Goal: Task Accomplishment & Management: Complete application form

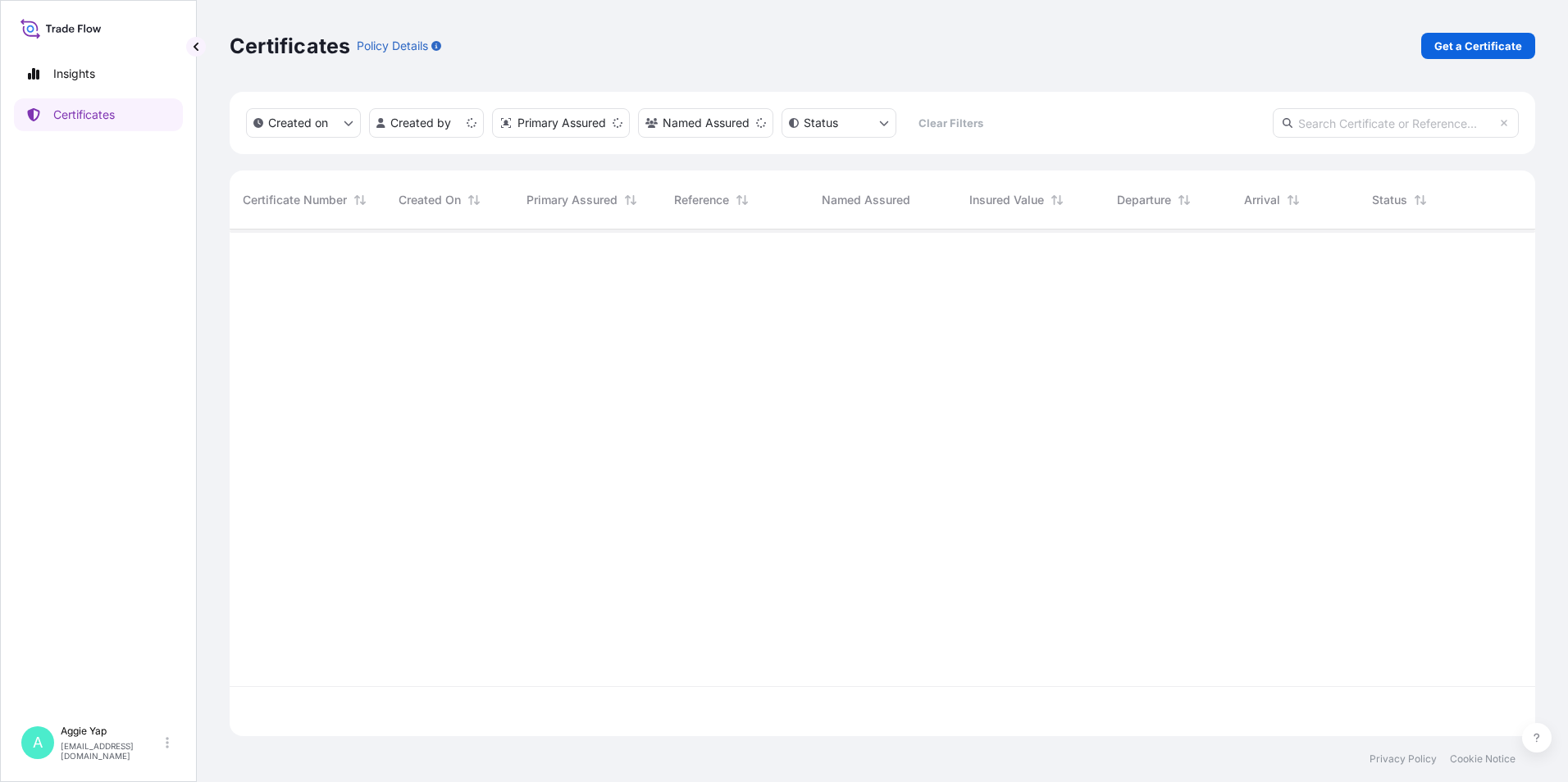
scroll to position [504, 1293]
click at [1486, 50] on p "Get a Certificate" at bounding box center [1478, 46] width 88 height 17
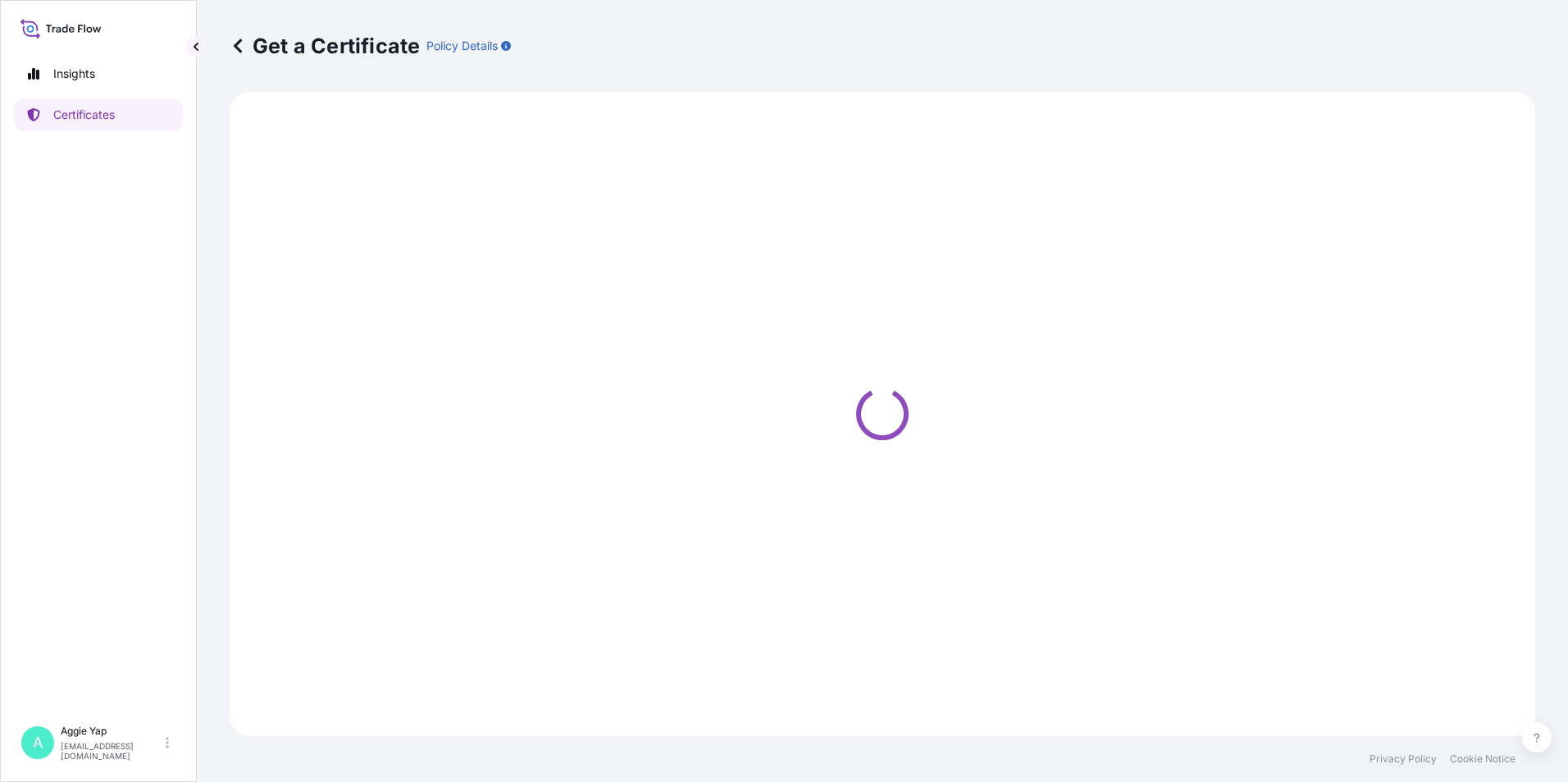
select select "Barge"
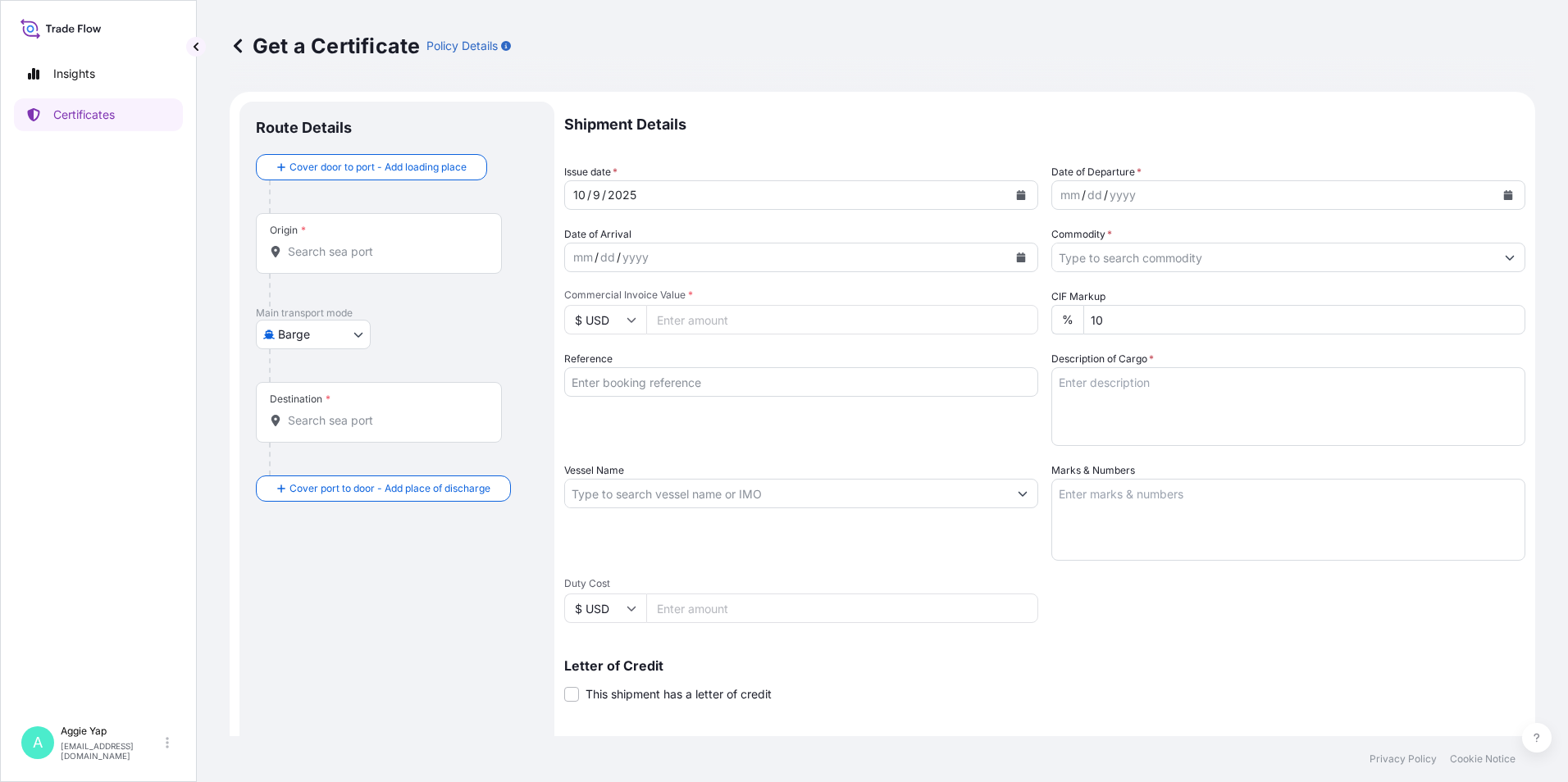
click at [309, 253] on input "Origin *" at bounding box center [384, 251] width 194 height 17
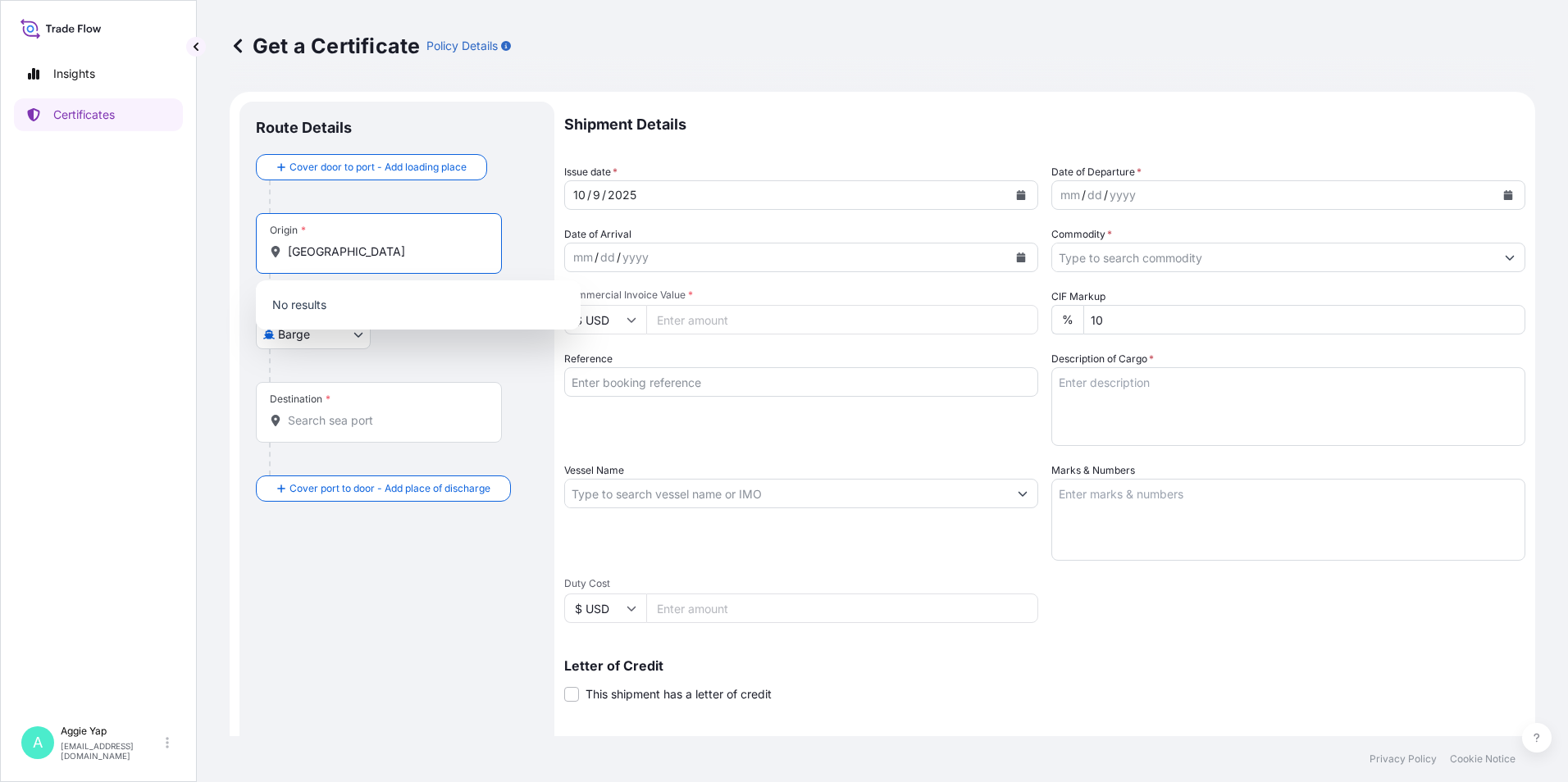
type input "[GEOGRAPHIC_DATA]"
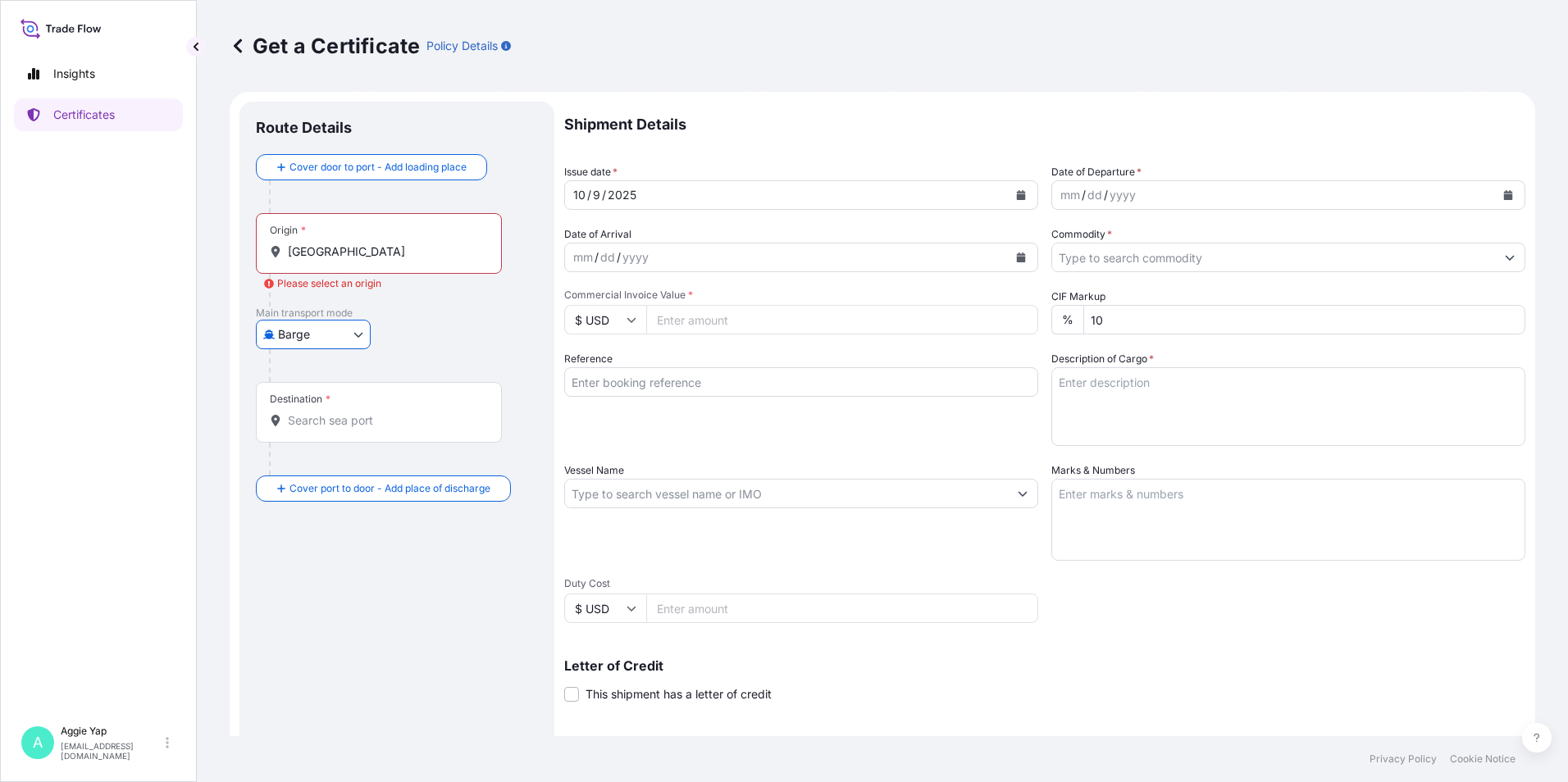
click at [330, 335] on body "0 options available. Insights Certificates A [PERSON_NAME] [EMAIL_ADDRESS][DOMA…" at bounding box center [784, 391] width 1568 height 782
click at [310, 525] on span "Ocean Vessel" at bounding box center [323, 524] width 73 height 17
select select "Ocean Vessel"
click at [358, 259] on input "Origin *" at bounding box center [384, 258] width 194 height 17
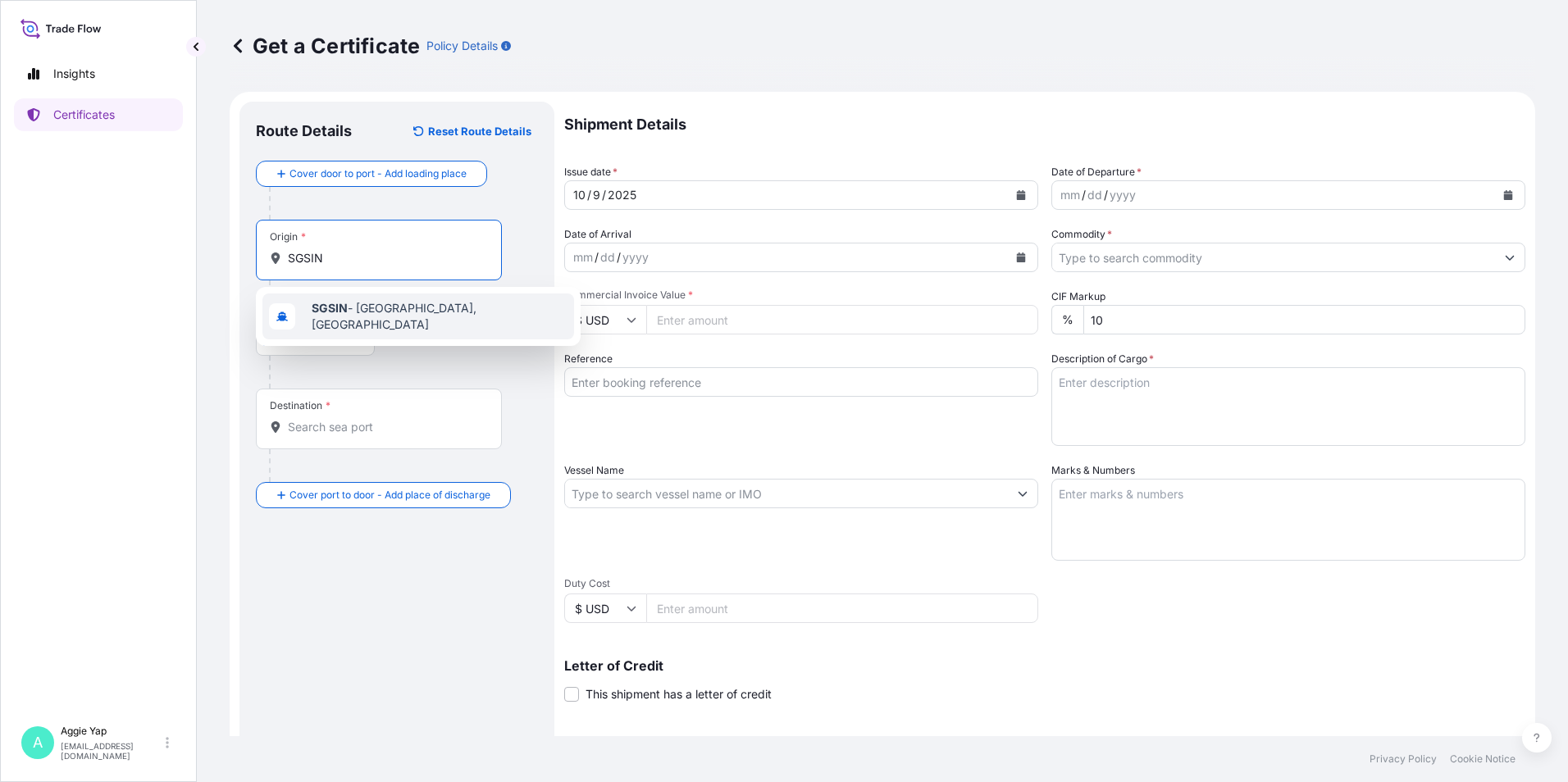
click at [441, 307] on span "SGSIN - [GEOGRAPHIC_DATA], [GEOGRAPHIC_DATA]" at bounding box center [439, 317] width 256 height 33
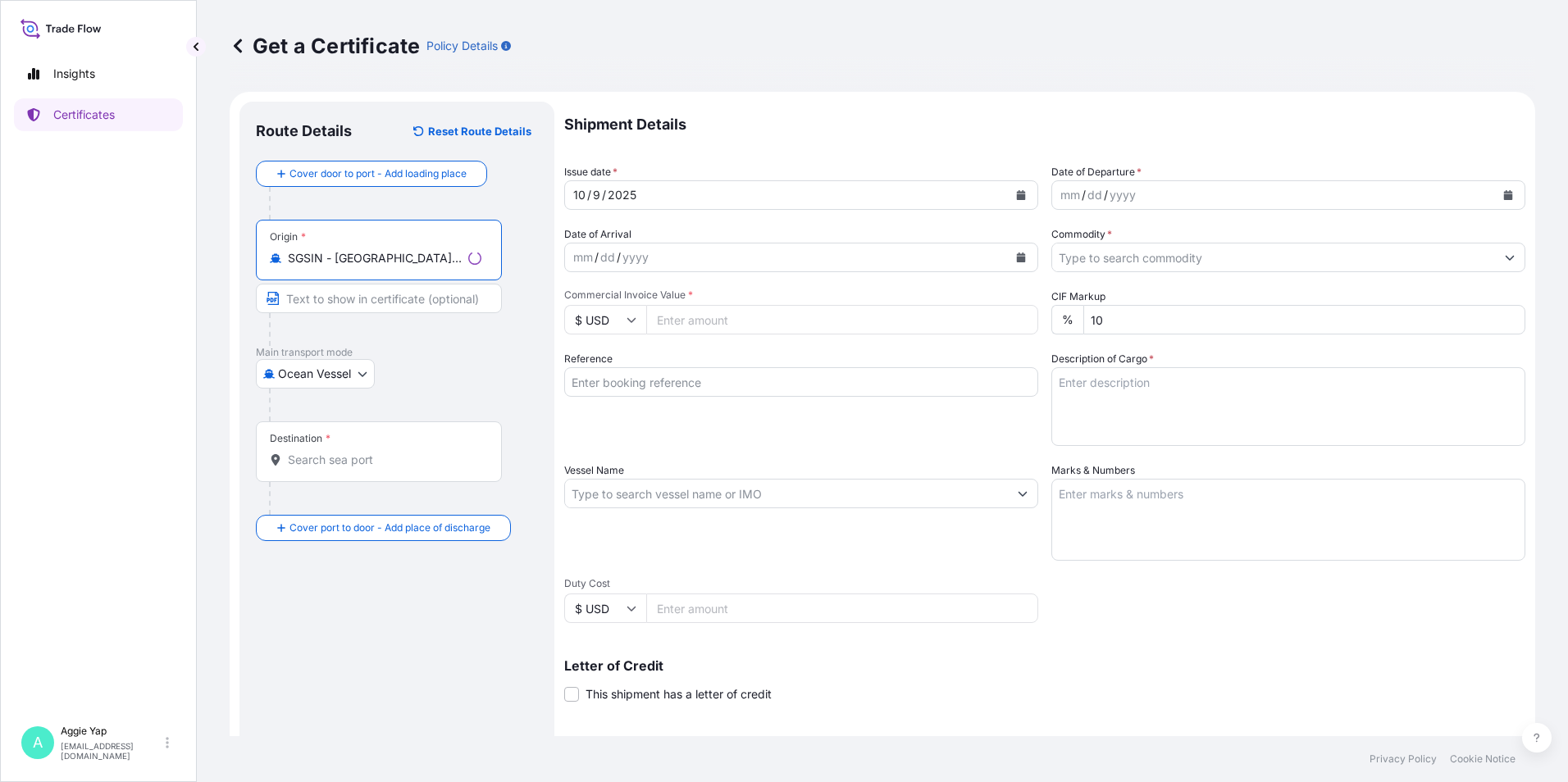
type input "SGSIN - [GEOGRAPHIC_DATA], [GEOGRAPHIC_DATA]"
click at [323, 452] on input "Destination *" at bounding box center [384, 460] width 194 height 17
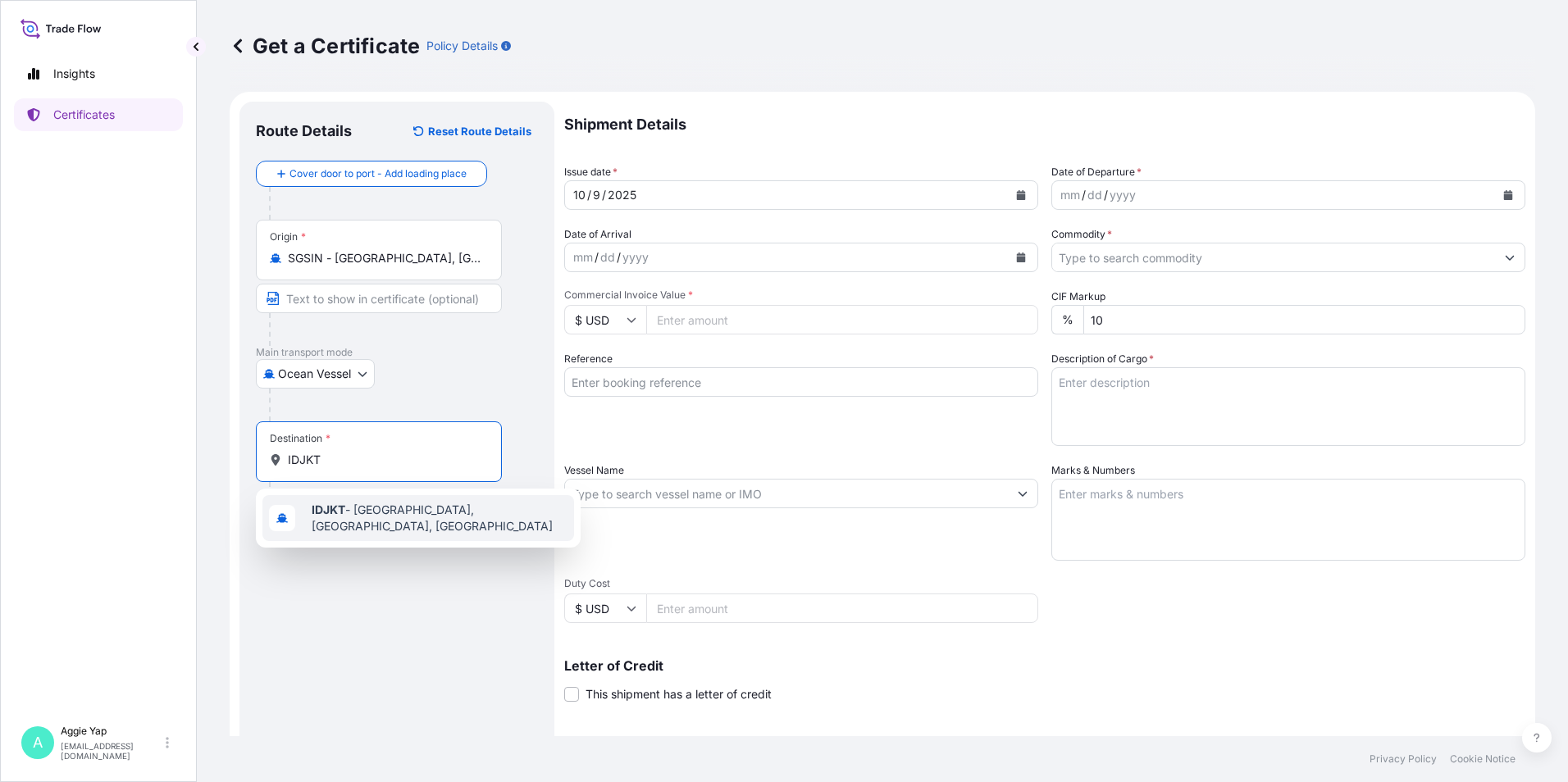
click at [374, 515] on span "IDJKT - [GEOGRAPHIC_DATA], [GEOGRAPHIC_DATA], [GEOGRAPHIC_DATA]" at bounding box center [439, 518] width 256 height 33
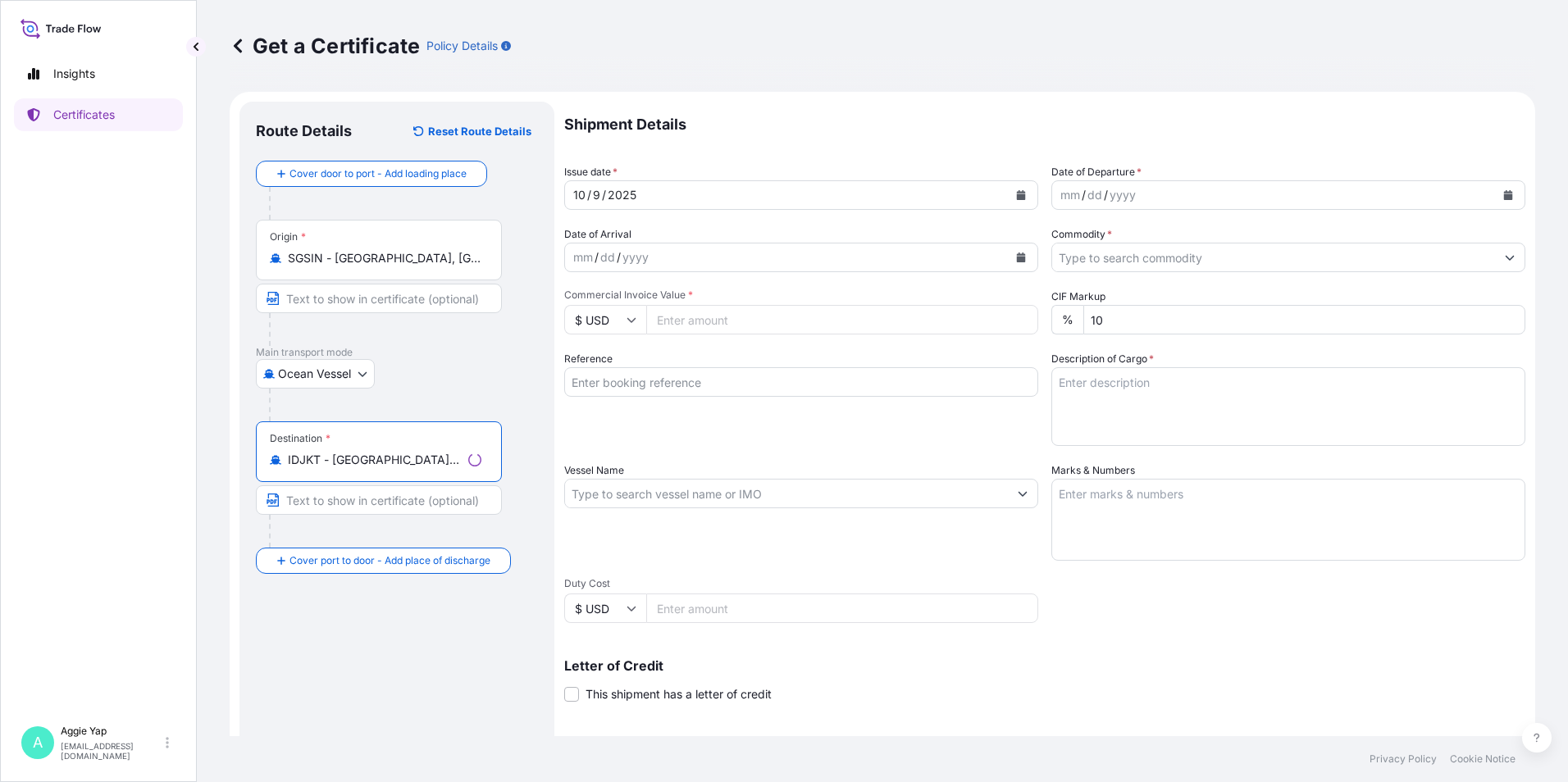
type input "IDJKT - [GEOGRAPHIC_DATA], [GEOGRAPHIC_DATA], [GEOGRAPHIC_DATA]"
click at [354, 306] on input "Text to appear on certificate" at bounding box center [378, 299] width 246 height 29
type input "[GEOGRAPHIC_DATA]"
type input "NHAVA SHEVA"
type input "EXXONMOBIL LUBRICANTS PRIVATE LTD"
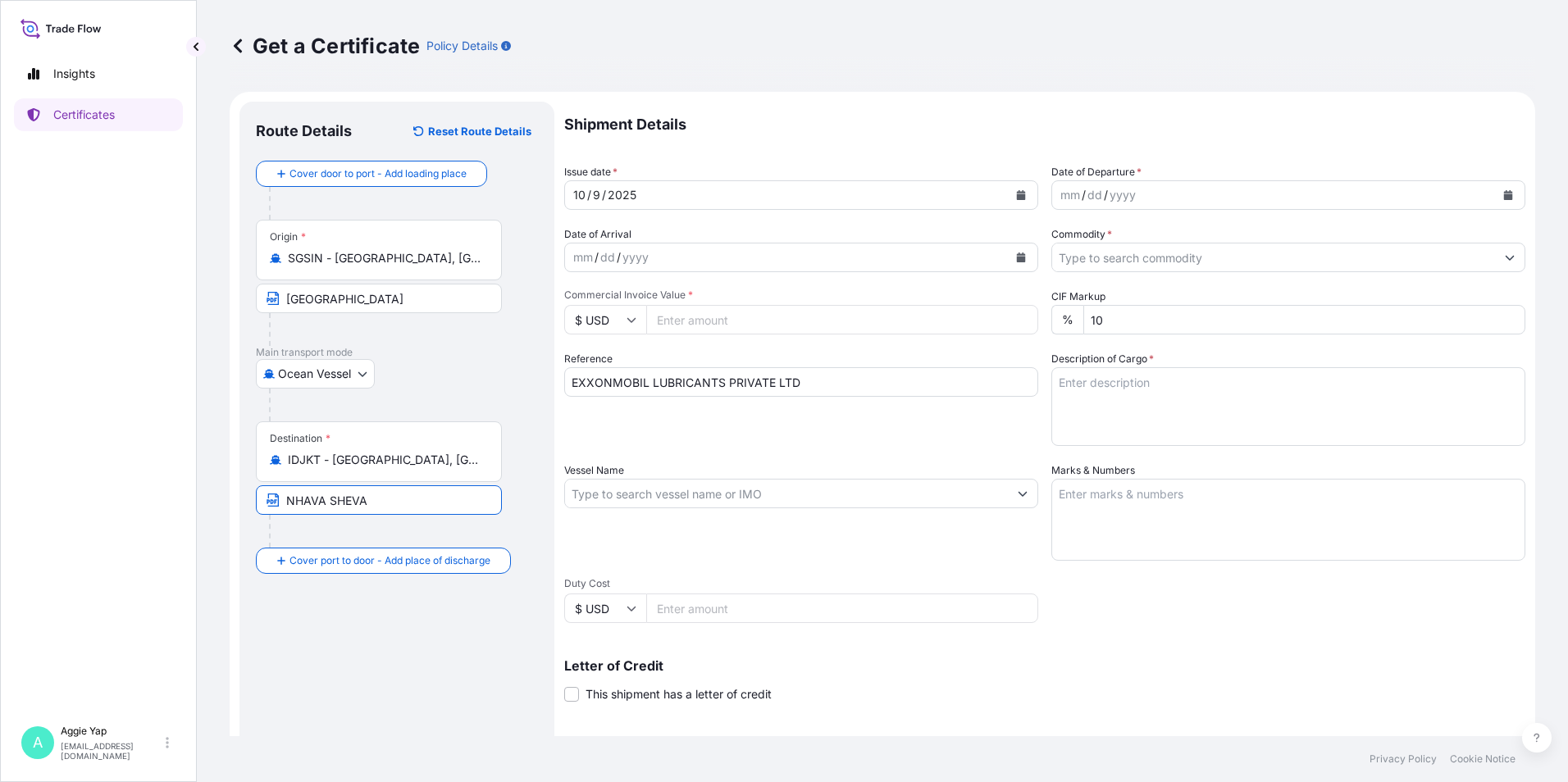
drag, startPoint x: 411, startPoint y: 504, endPoint x: 38, endPoint y: 479, distance: 373.8
click at [45, 477] on div "Insights Certificates A [PERSON_NAME] [EMAIL_ADDRESS][DOMAIN_NAME] Get a Certif…" at bounding box center [784, 391] width 1568 height 782
type input "[GEOGRAPHIC_DATA]"
drag, startPoint x: 843, startPoint y: 394, endPoint x: 114, endPoint y: 400, distance: 729.0
click at [171, 395] on div "Insights Certificates A [PERSON_NAME] [EMAIL_ADDRESS][DOMAIN_NAME] Get a Certif…" at bounding box center [784, 391] width 1568 height 782
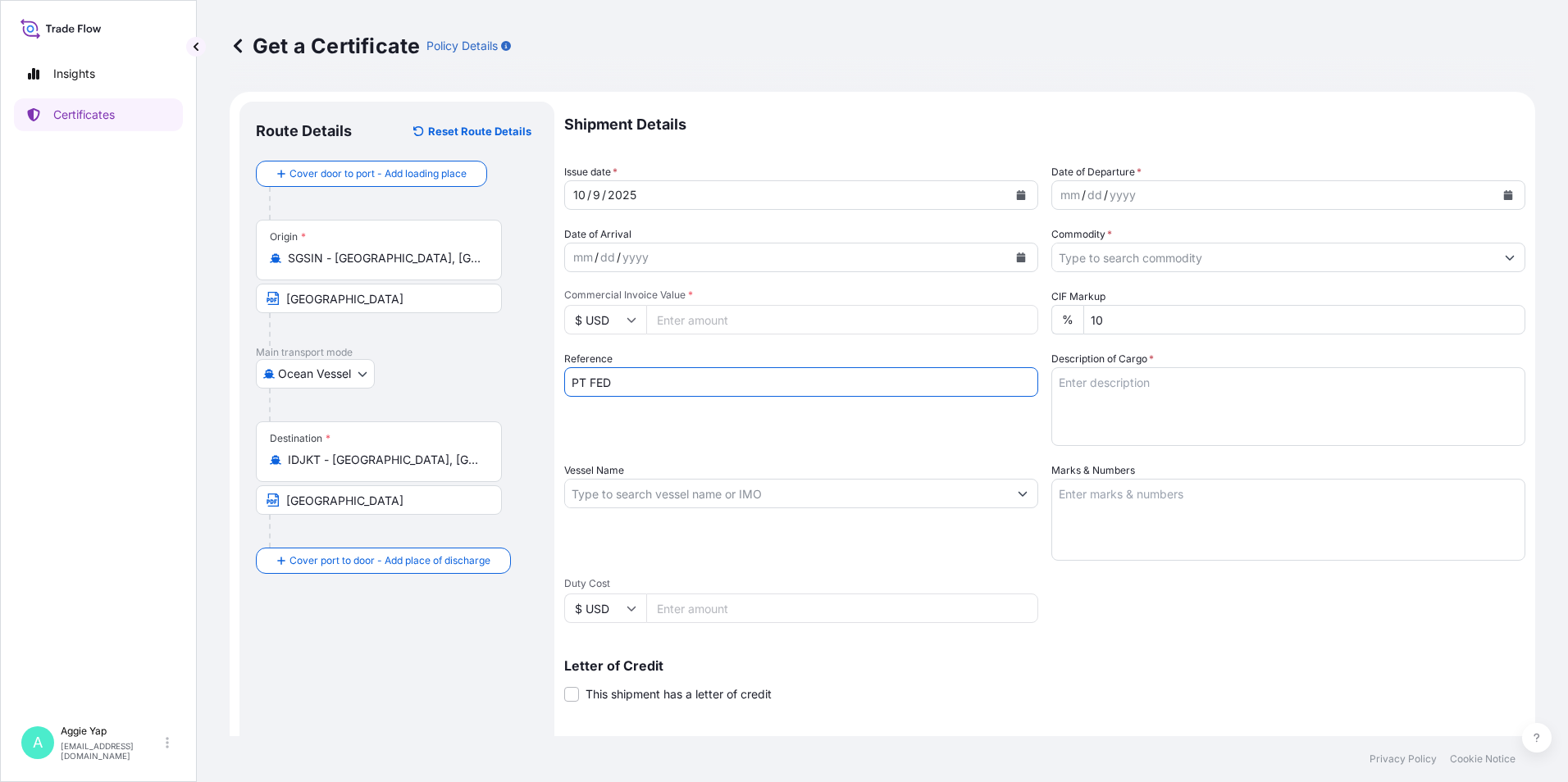
type input "PT FEDERAL KARYATAMA"
click at [1021, 199] on button "Calendar" at bounding box center [1020, 195] width 26 height 26
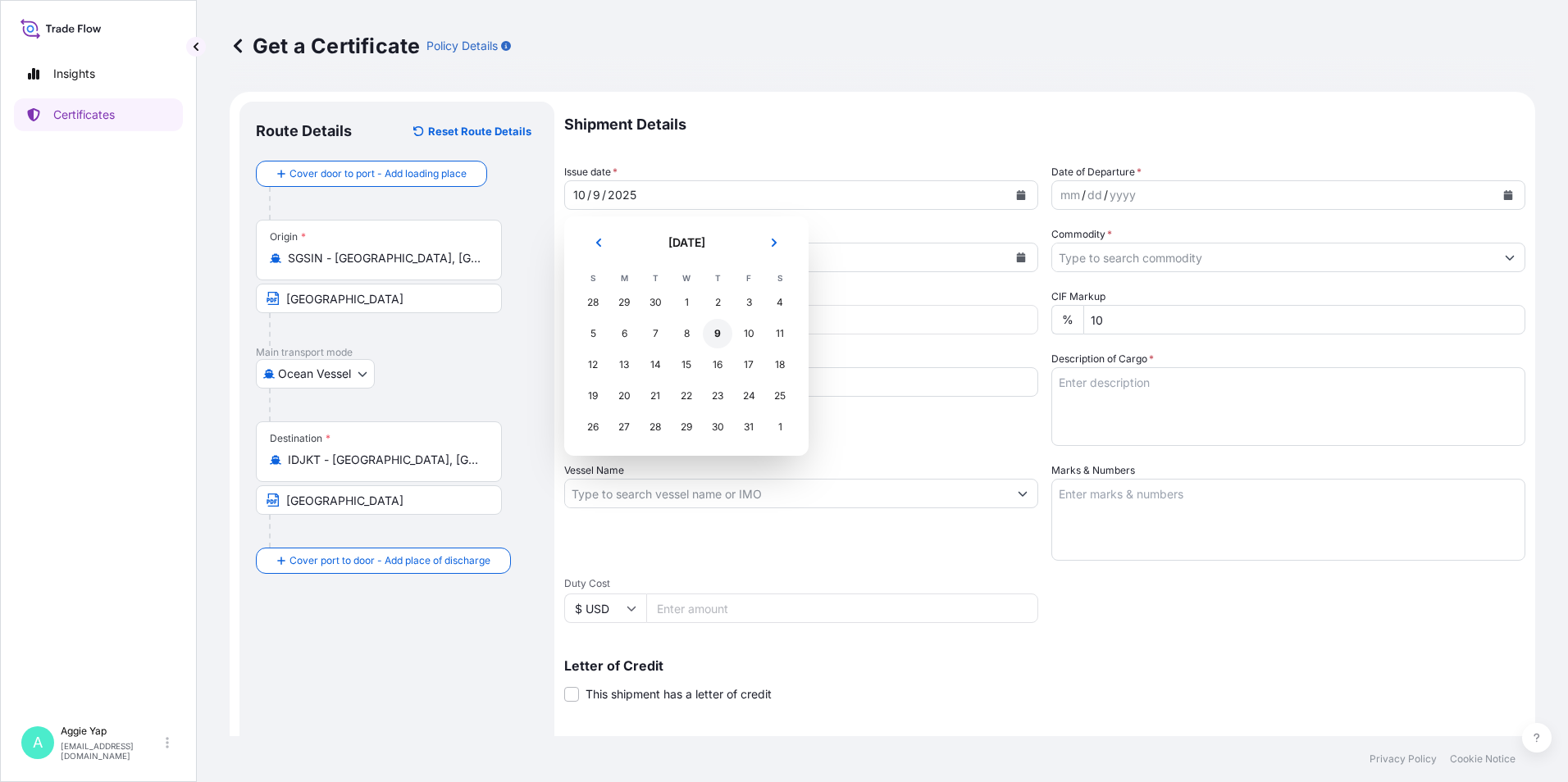
click at [723, 335] on div "9" at bounding box center [717, 334] width 29 height 29
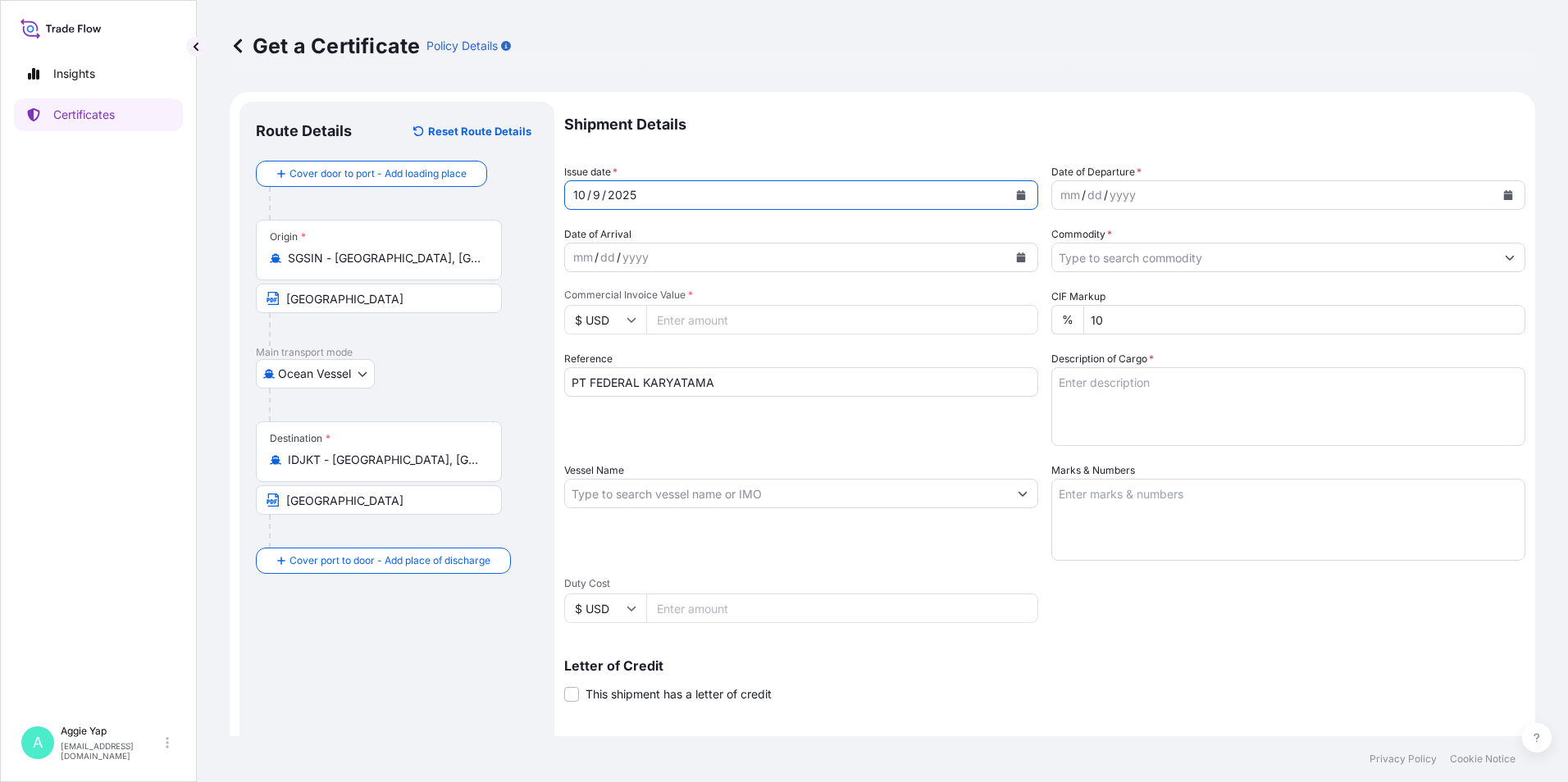
click at [1503, 191] on icon "Calendar" at bounding box center [1508, 196] width 10 height 10
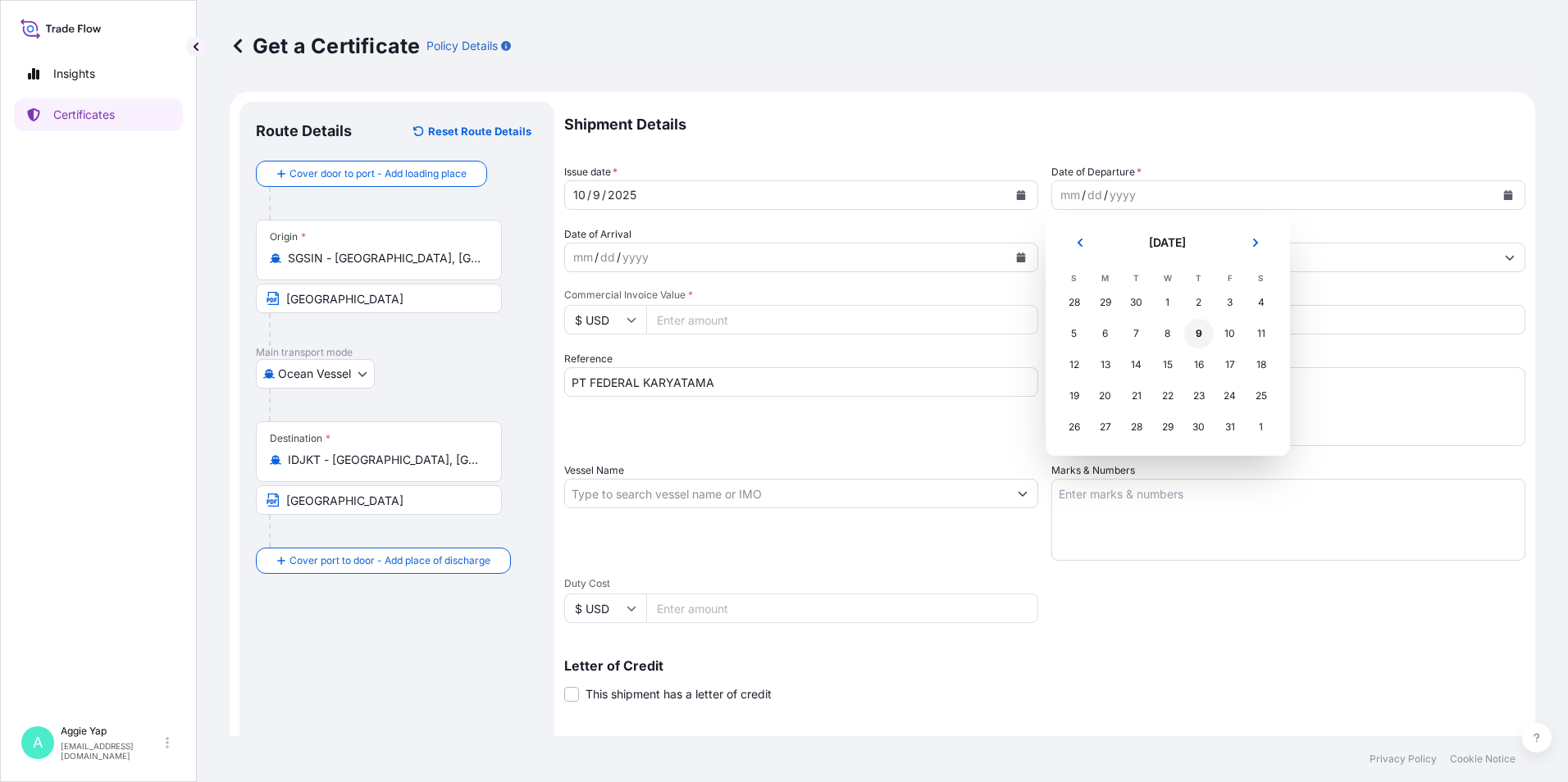
click at [1204, 336] on div "9" at bounding box center [1198, 334] width 29 height 29
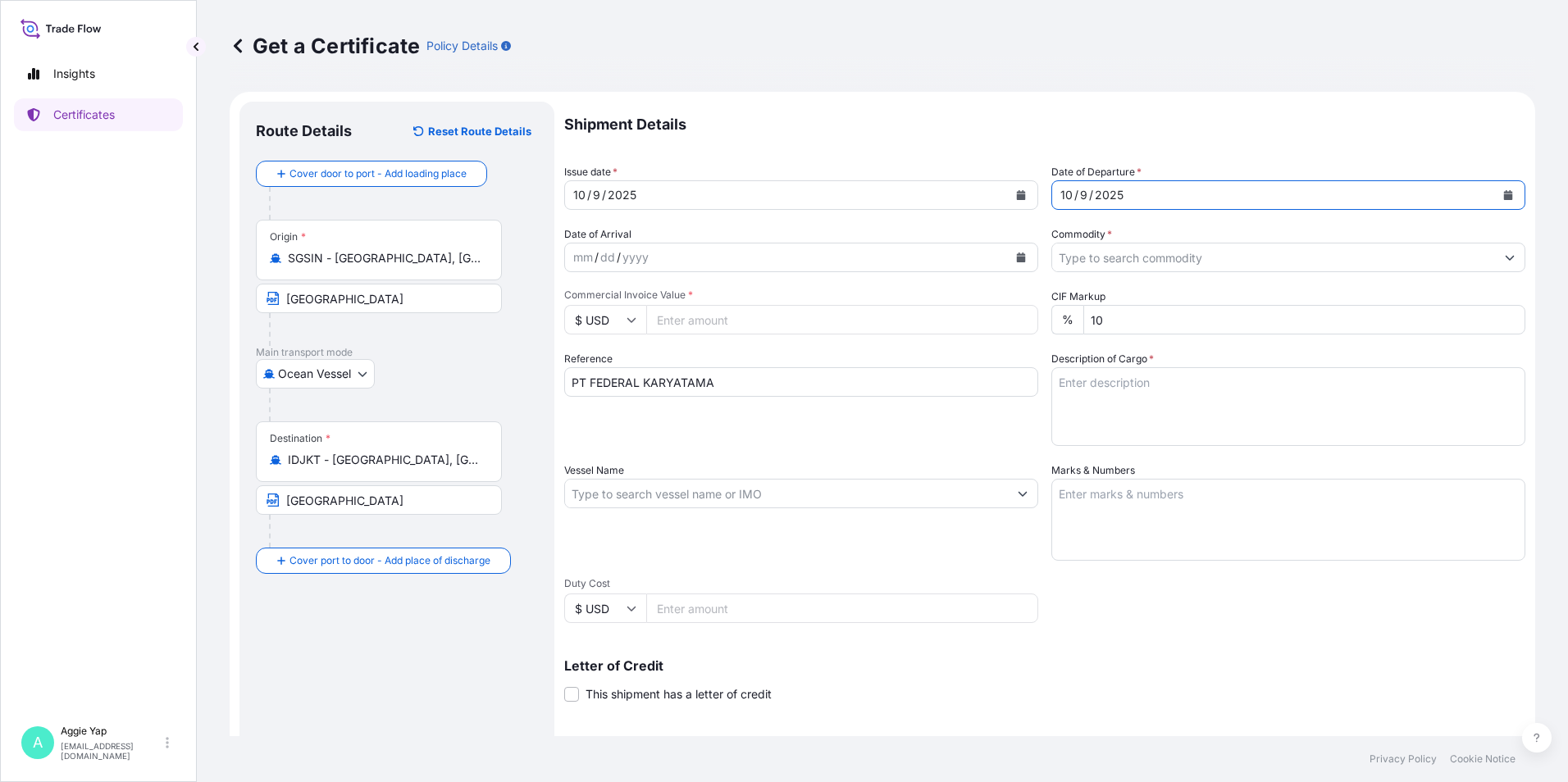
click at [1505, 253] on icon "Show suggestions" at bounding box center [1510, 258] width 10 height 10
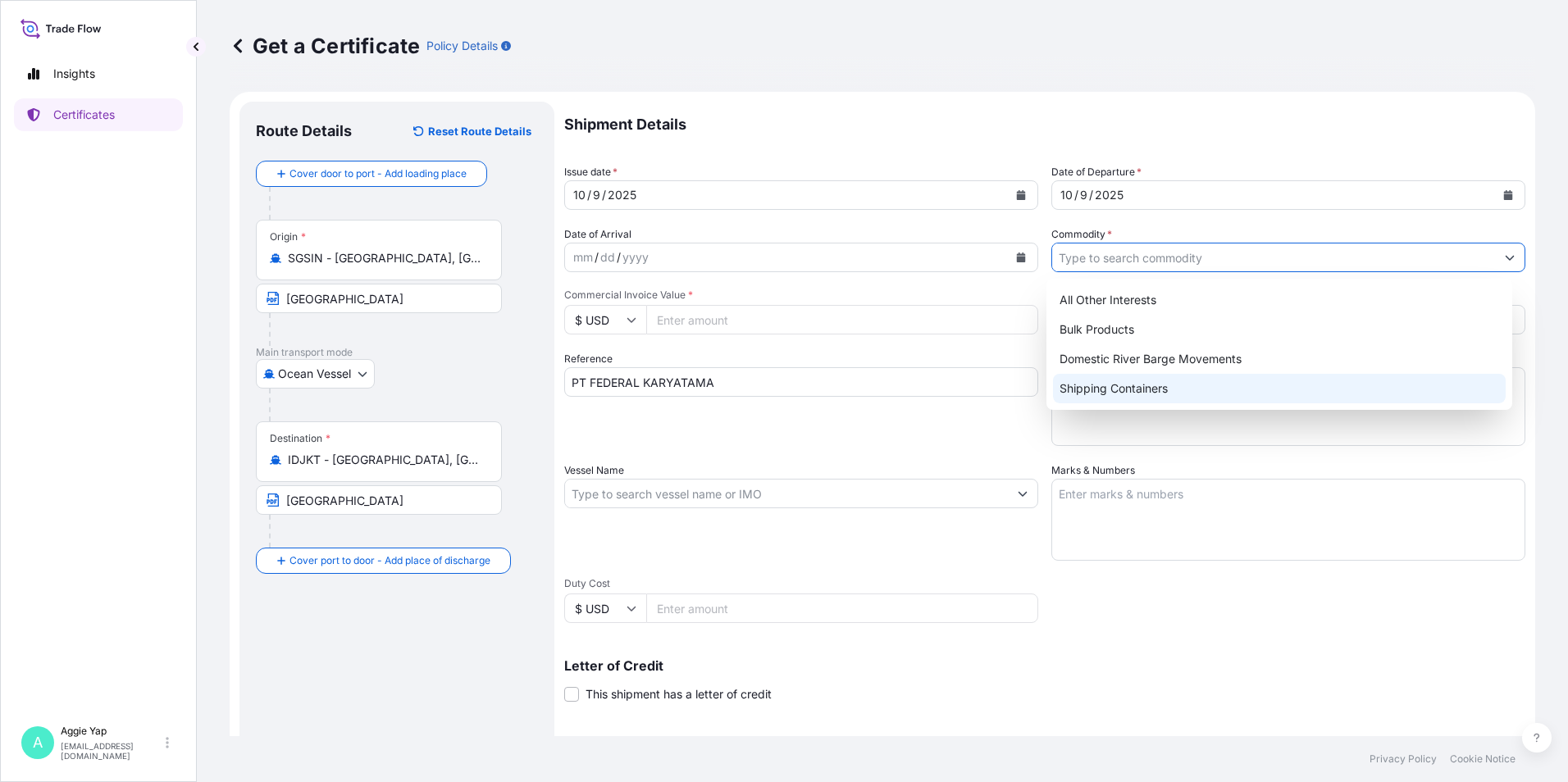
click at [1128, 389] on div "Shipping Containers" at bounding box center [1279, 388] width 453 height 29
type input "Shipping Containers"
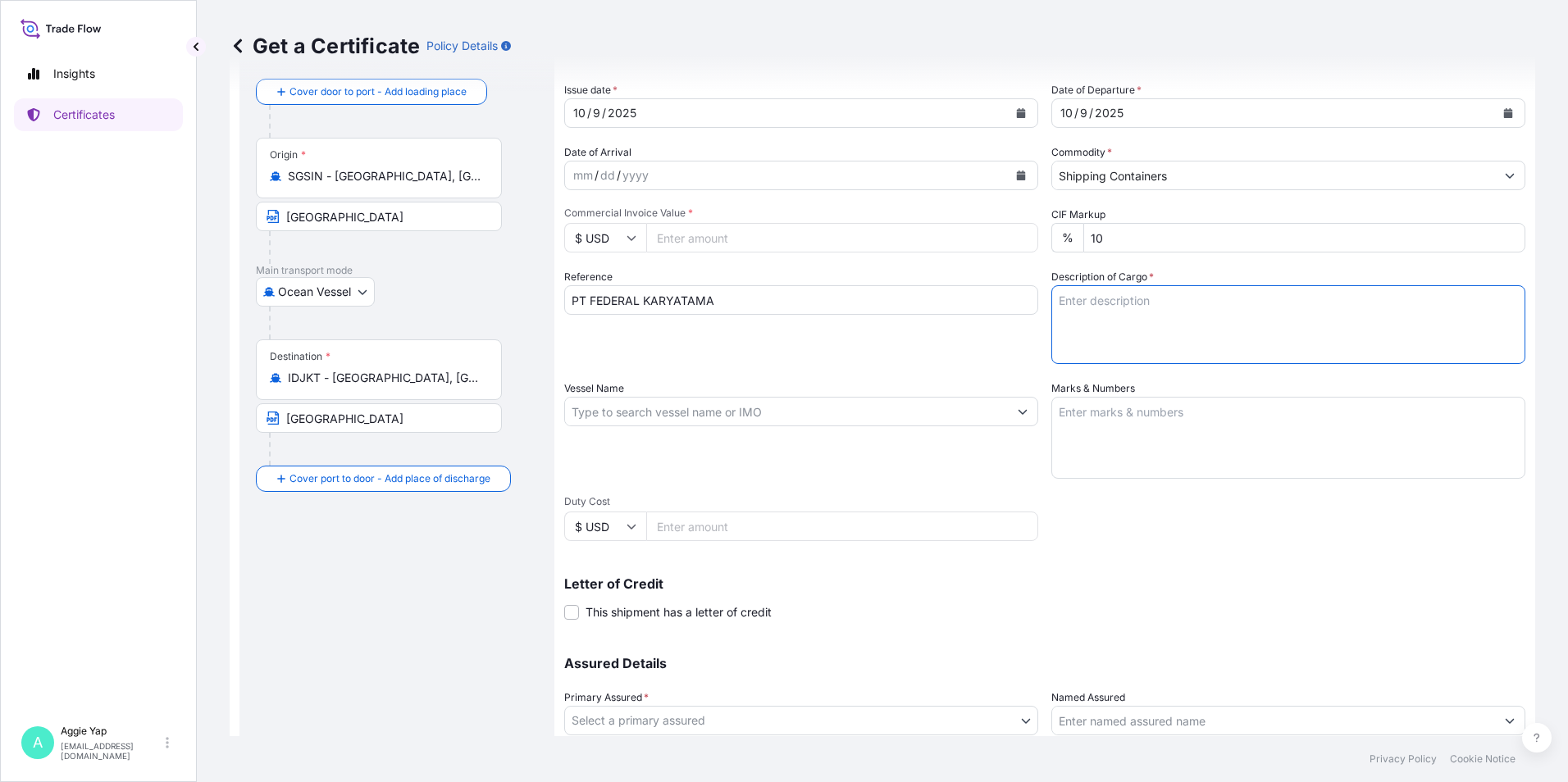
click at [1085, 314] on textarea "Description of Cargo *" at bounding box center [1288, 324] width 474 height 79
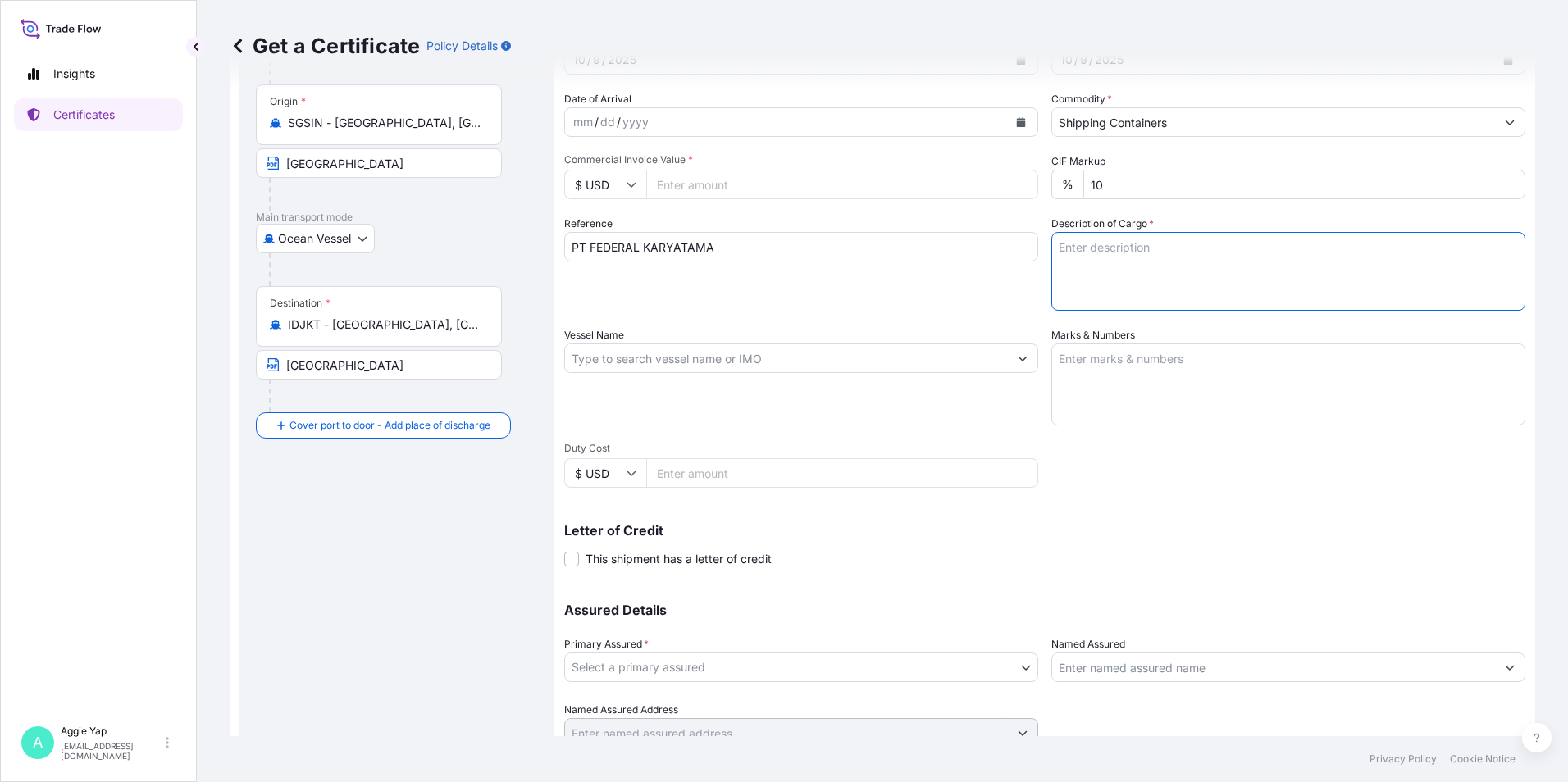
scroll to position [164, 0]
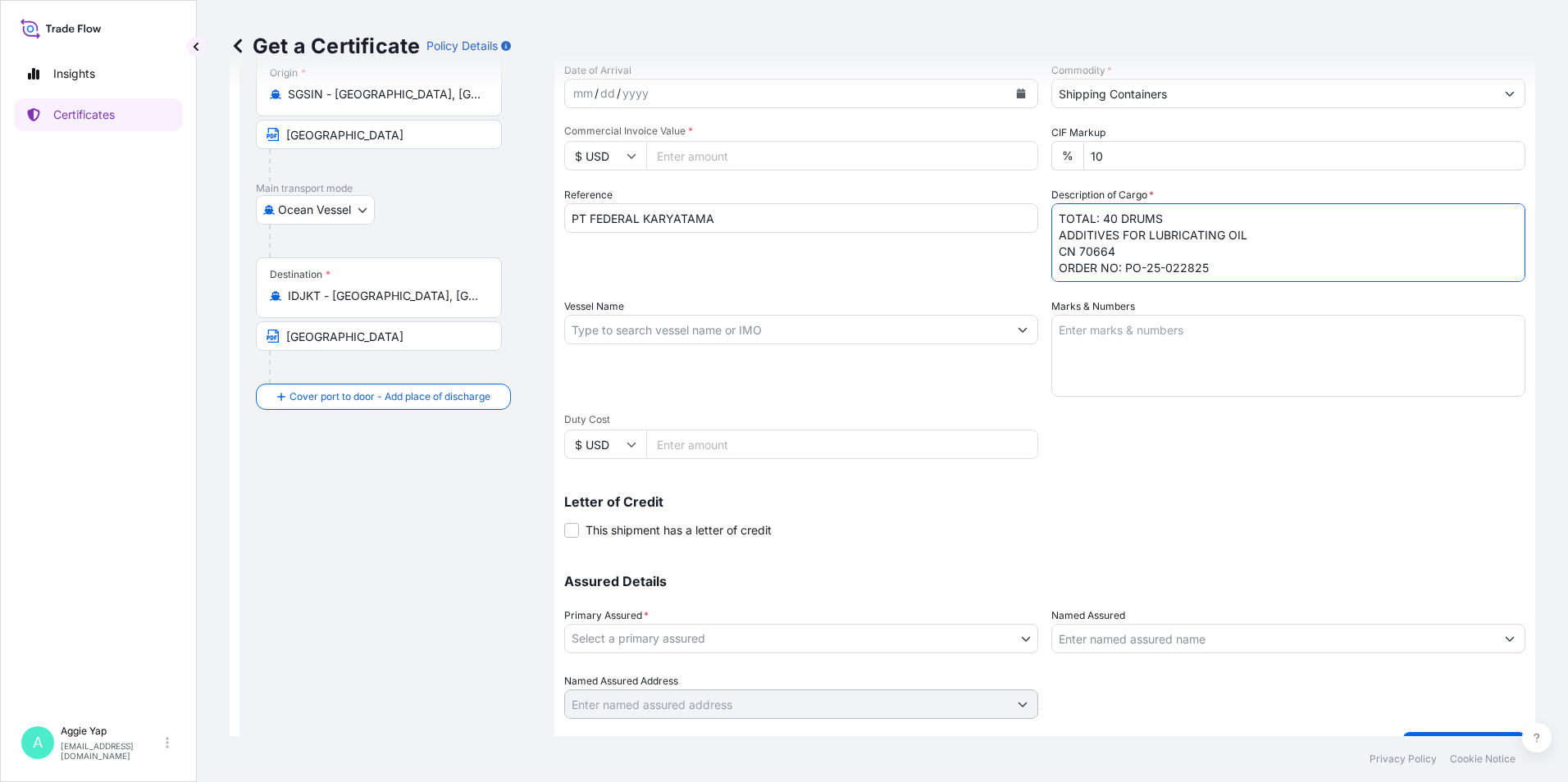
type textarea "TOTAL: 40 DRUMS ADDITIVES FOR LUBRICATING OIL CN 70664 ORDER NO: PO-25-022825"
click at [863, 338] on input "Vessel Name" at bounding box center [786, 330] width 443 height 29
click at [820, 341] on input "Vessel Name" at bounding box center [786, 330] width 443 height 29
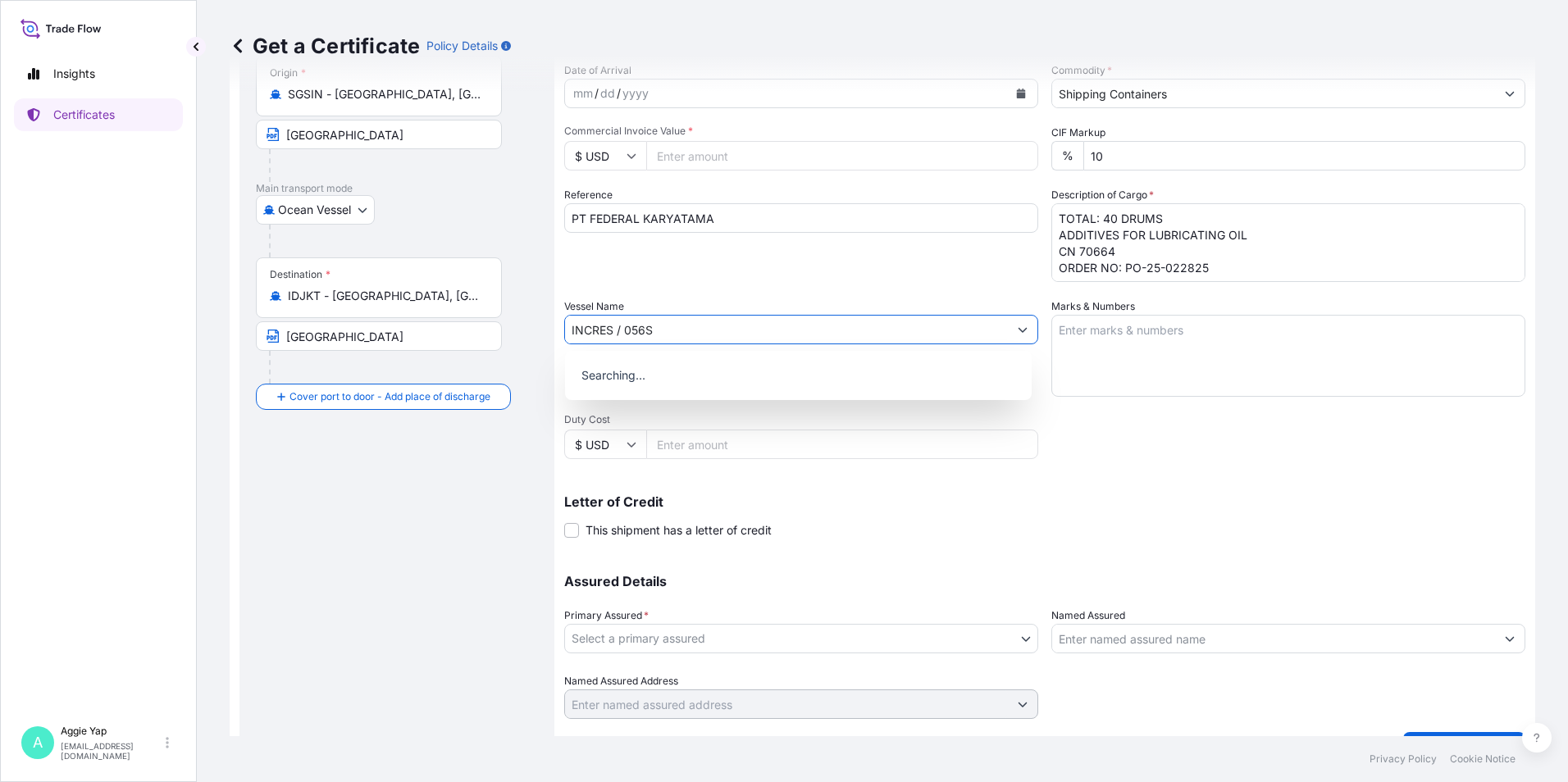
type input "INCRES / 056S"
click at [685, 378] on p "Use "INCRES / 056S"" at bounding box center [636, 372] width 117 height 17
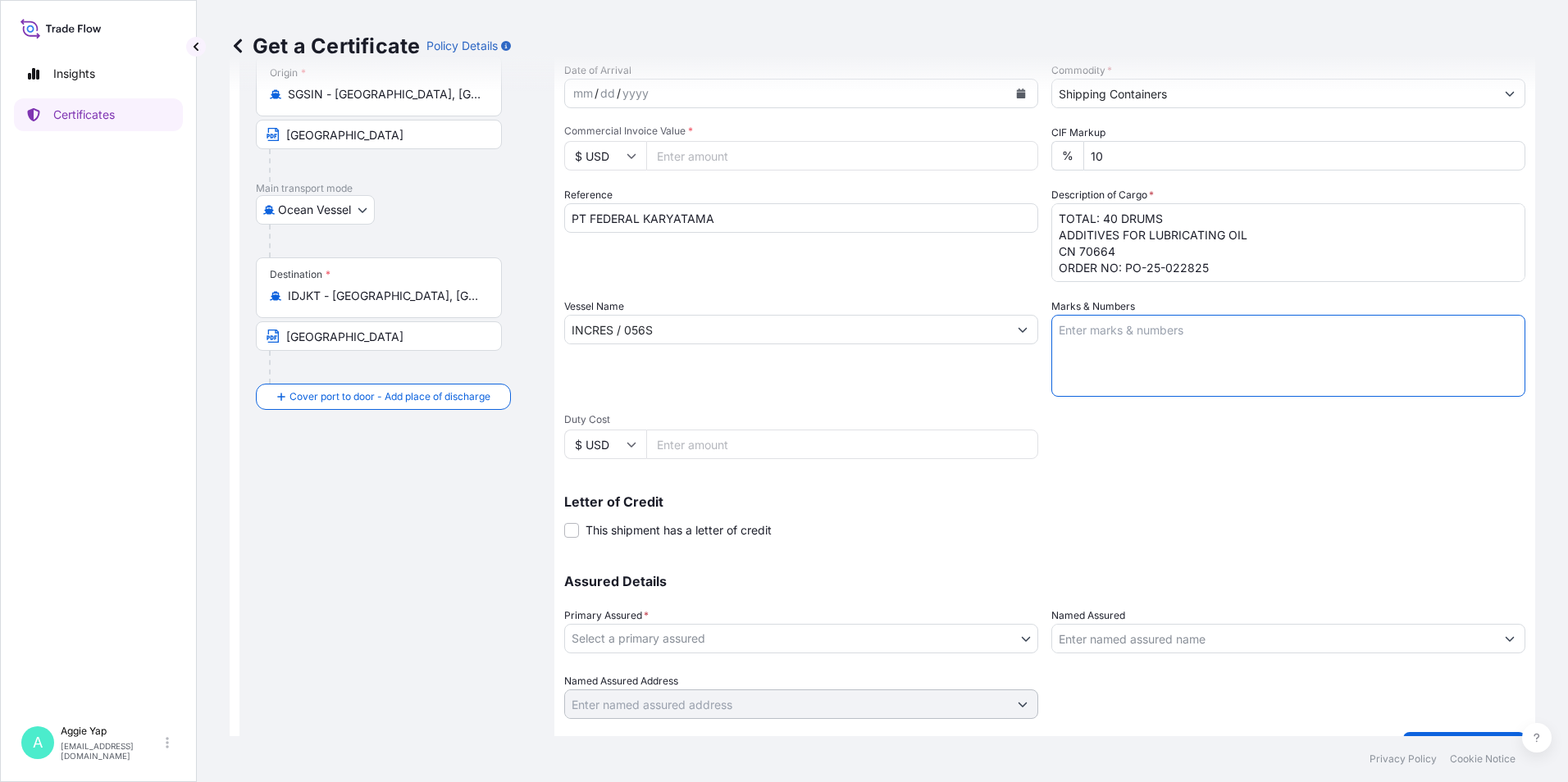
click at [1121, 340] on textarea "Marks & Numbers" at bounding box center [1288, 356] width 474 height 82
type textarea "AS PER BILL OF LADING"
drag, startPoint x: 826, startPoint y: 551, endPoint x: 818, endPoint y: 586, distance: 35.9
click at [828, 551] on div "Shipment Details Issue date * [DATE] Date of Departure * [DATE] Date of Arrival…" at bounding box center [1045, 328] width 961 height 781
click at [768, 640] on body "Insights Certificates A [PERSON_NAME] [EMAIL_ADDRESS][DOMAIN_NAME] Get a Certif…" at bounding box center [784, 391] width 1568 height 782
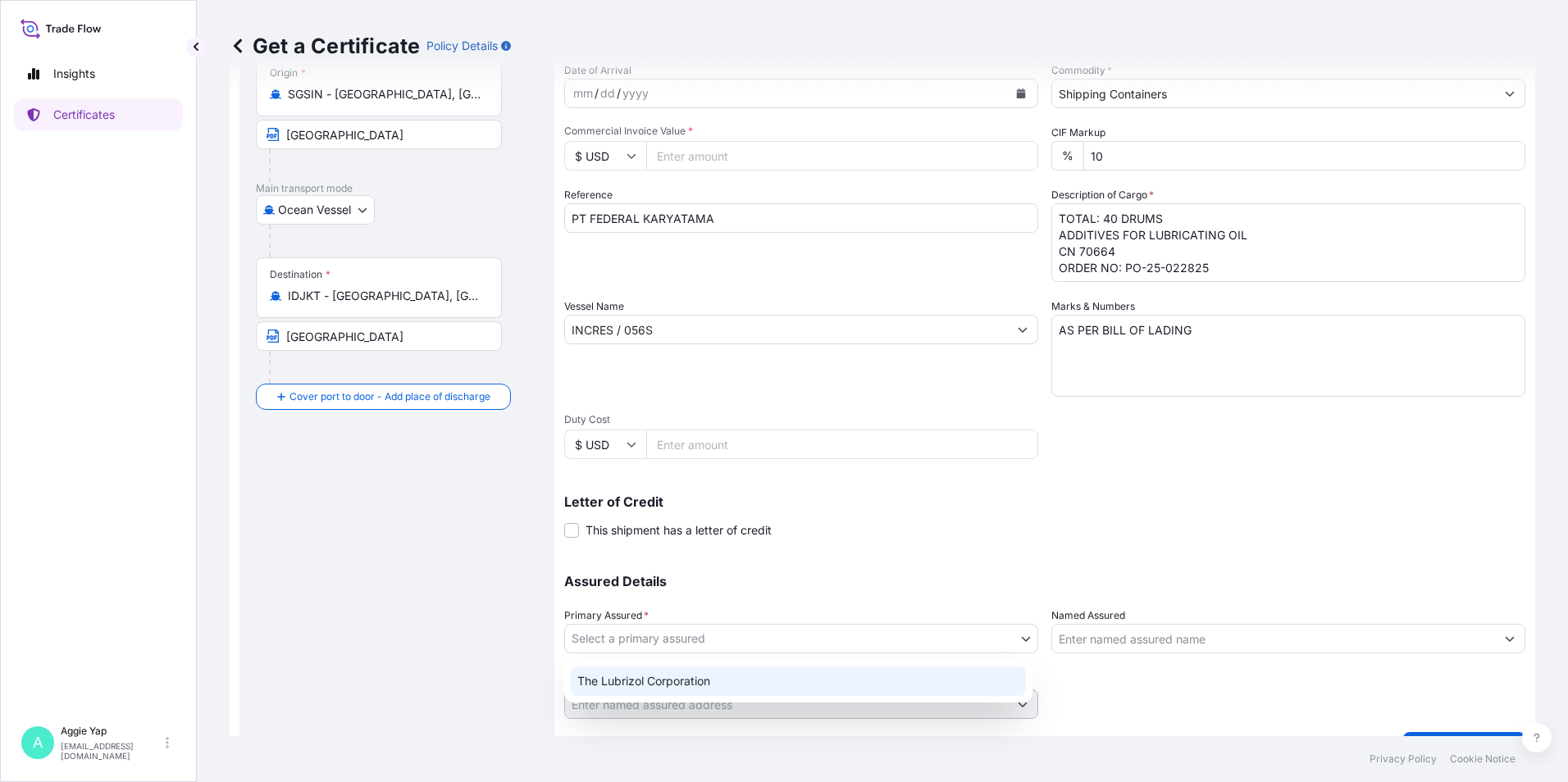
click at [724, 687] on div "The Lubrizol Corporation" at bounding box center [799, 681] width 455 height 29
select select "31566"
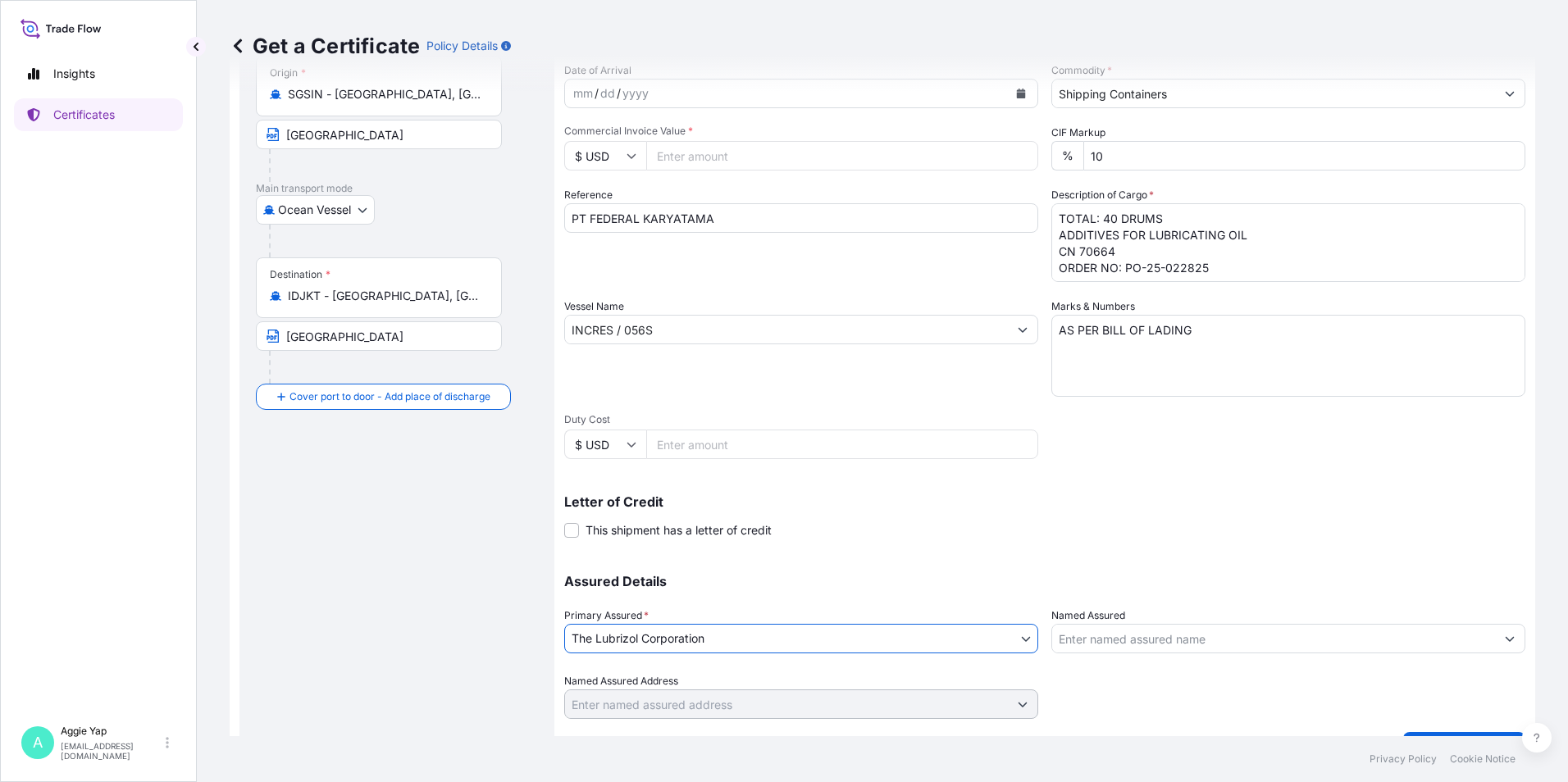
click at [1185, 630] on input "Named Assured" at bounding box center [1273, 639] width 443 height 29
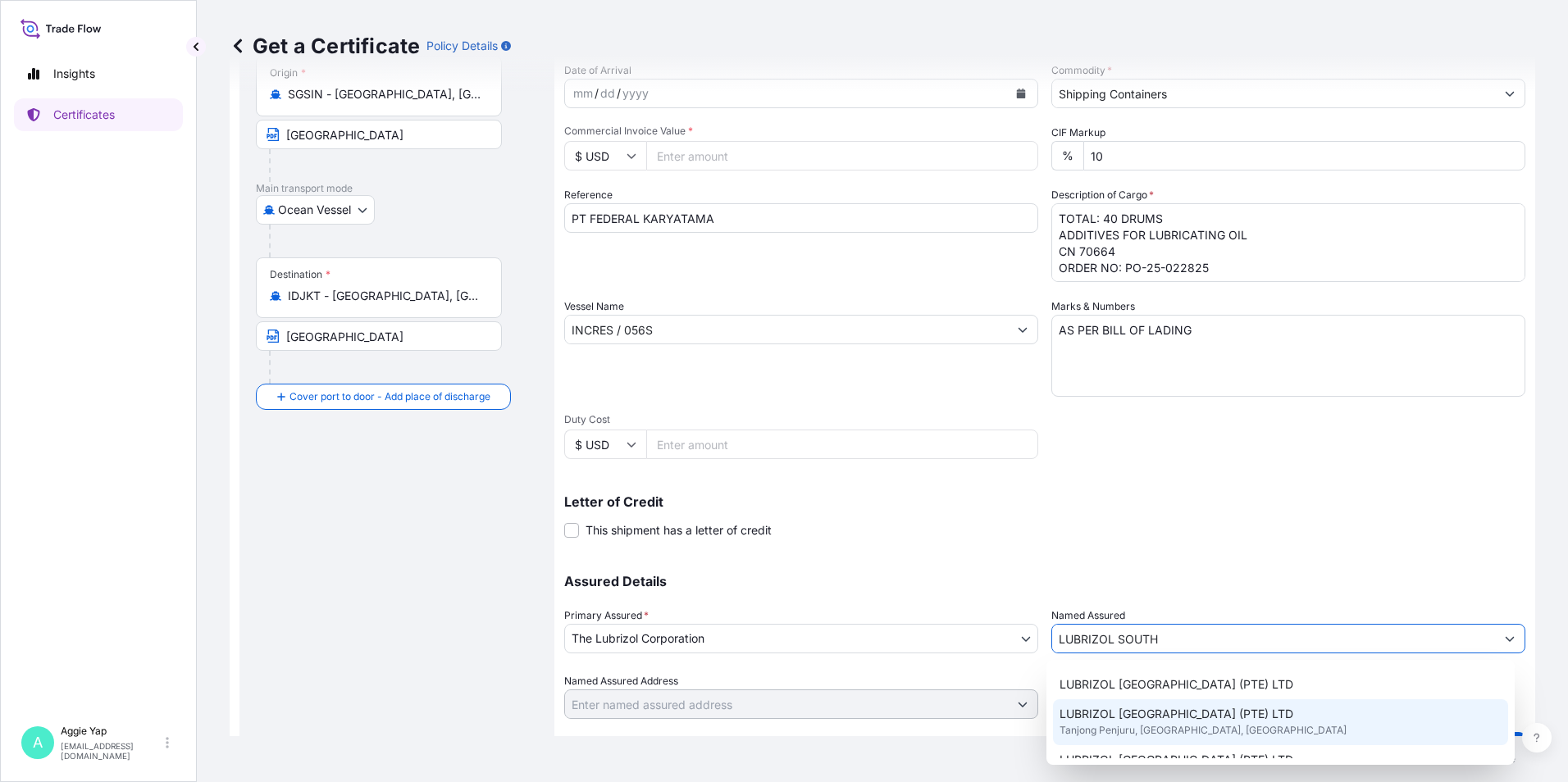
scroll to position [82, 0]
click at [1122, 723] on span "LUBRIZOL [GEOGRAPHIC_DATA] (PTE) LTD" at bounding box center [1176, 721] width 233 height 17
type input "LUBRIZOL [GEOGRAPHIC_DATA] (PTE) LTD"
type input "[STREET_ADDRESS]"
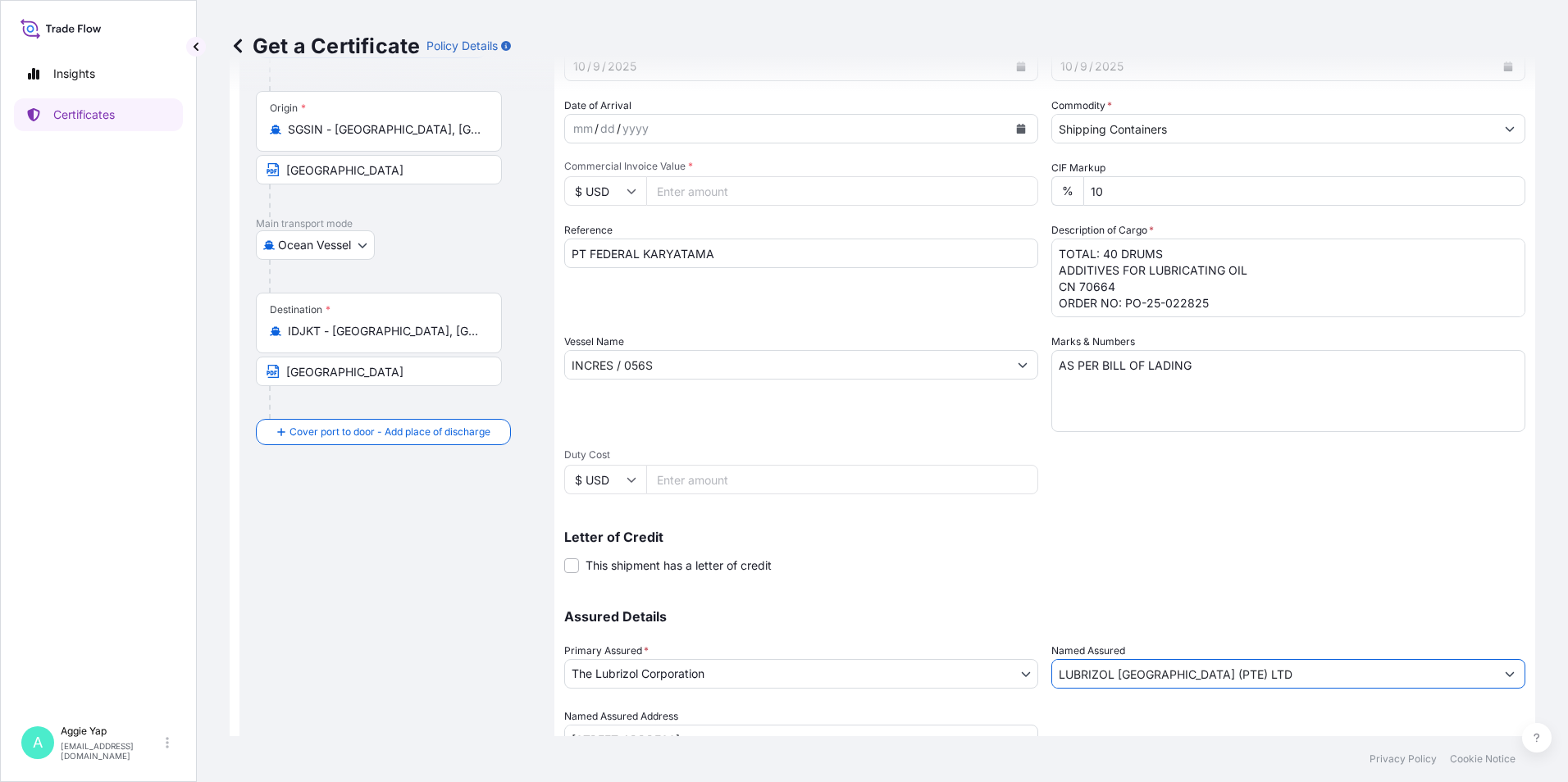
scroll to position [39, 0]
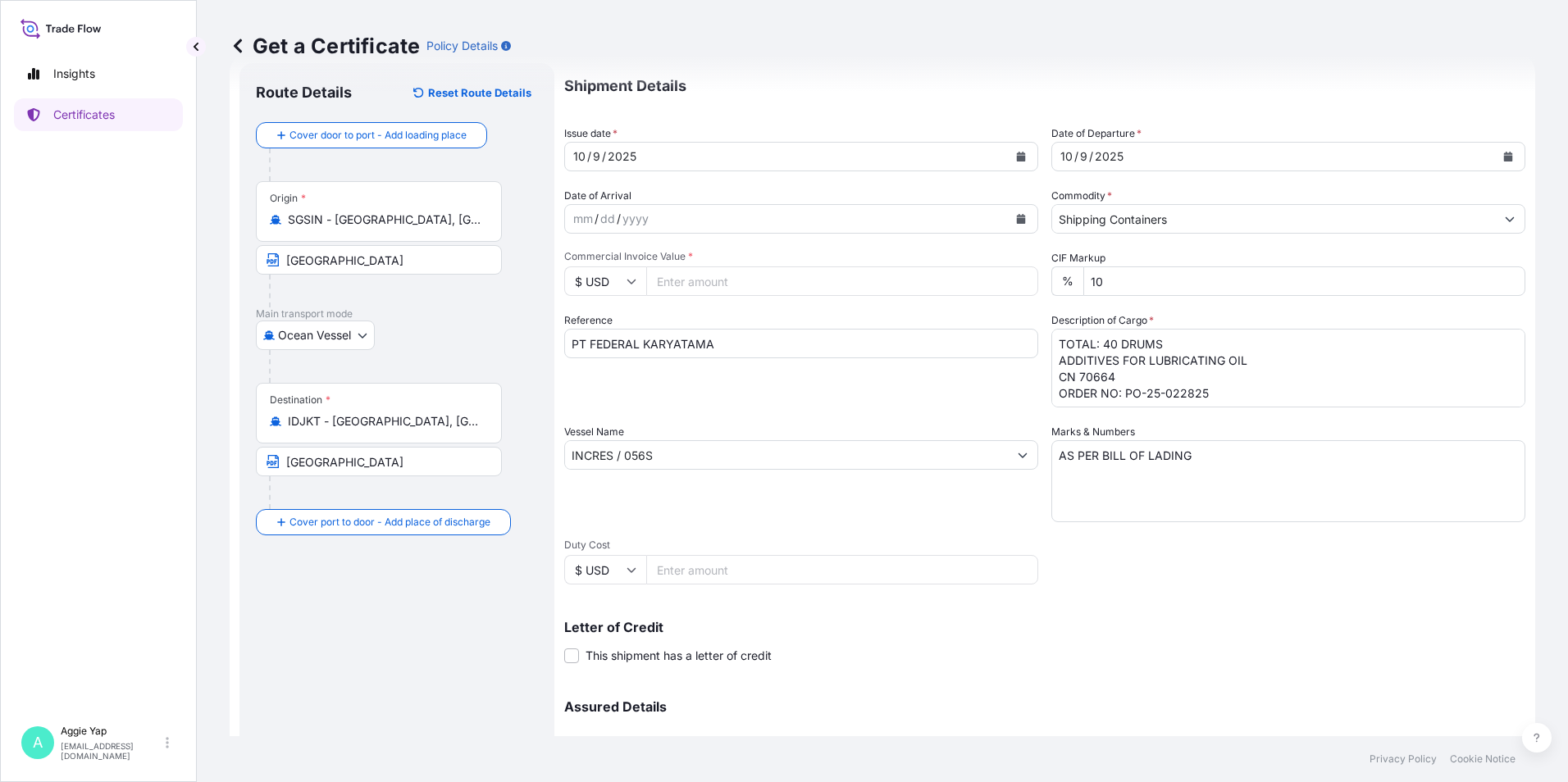
type input "LUBRIZOL [GEOGRAPHIC_DATA] (PTE) LTD"
click at [709, 270] on input "Commercial Invoice Value *" at bounding box center [841, 281] width 392 height 29
type input "36834.24"
click at [878, 405] on div "Reference PT FEDERAL KARYATAMA" at bounding box center [801, 360] width 474 height 95
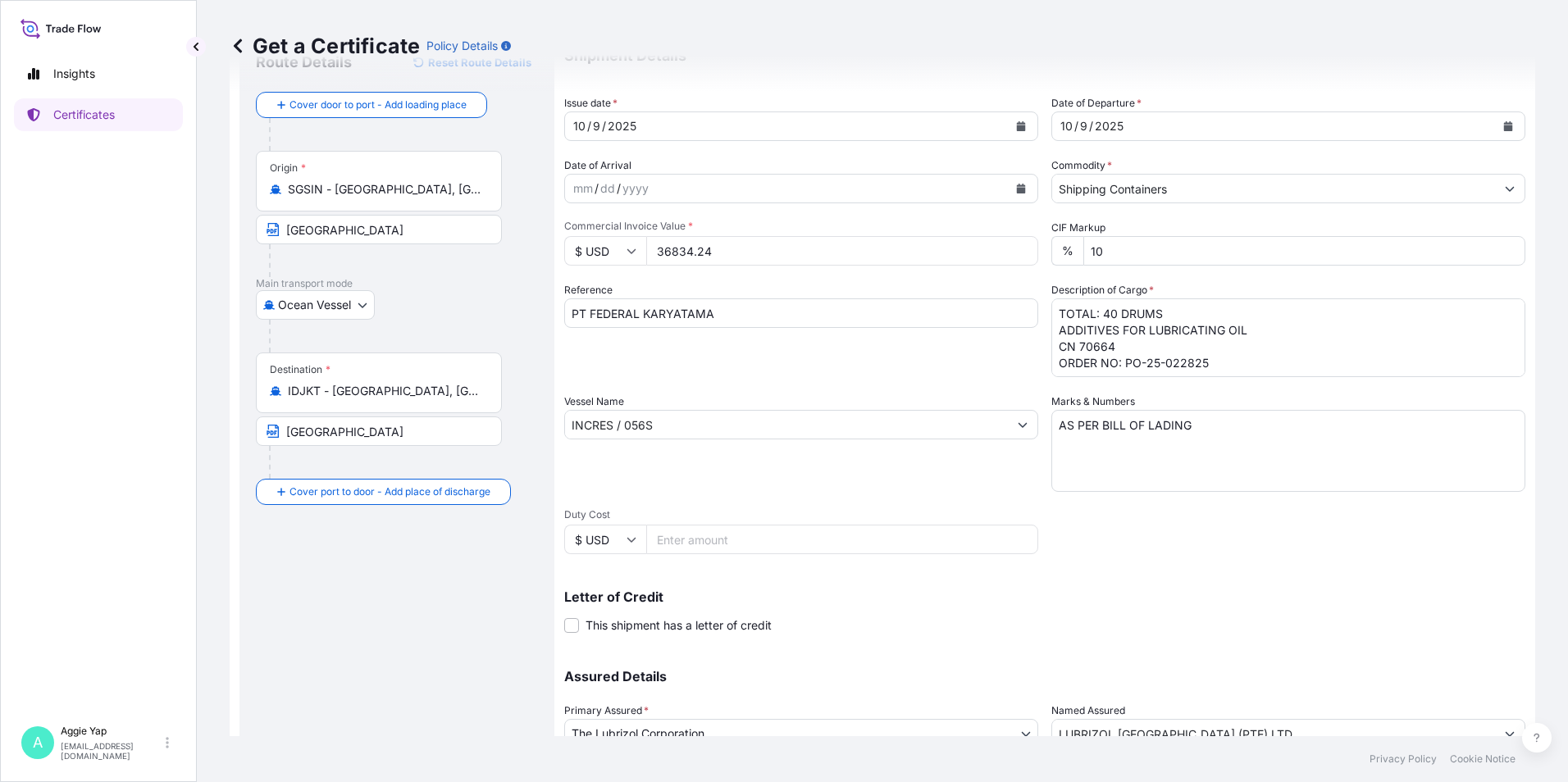
scroll to position [202, 0]
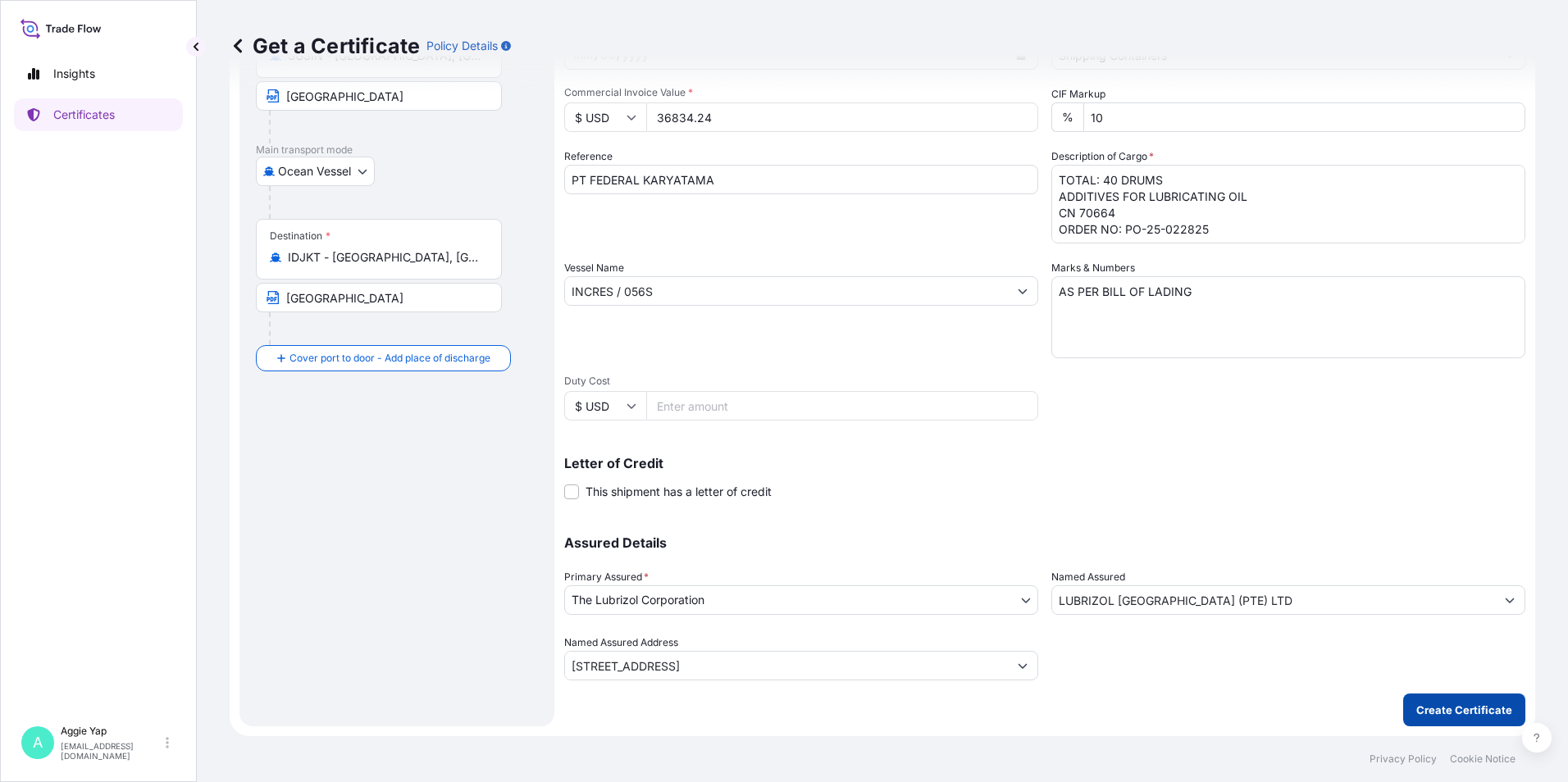
click at [1445, 717] on p "Create Certificate" at bounding box center [1464, 710] width 96 height 17
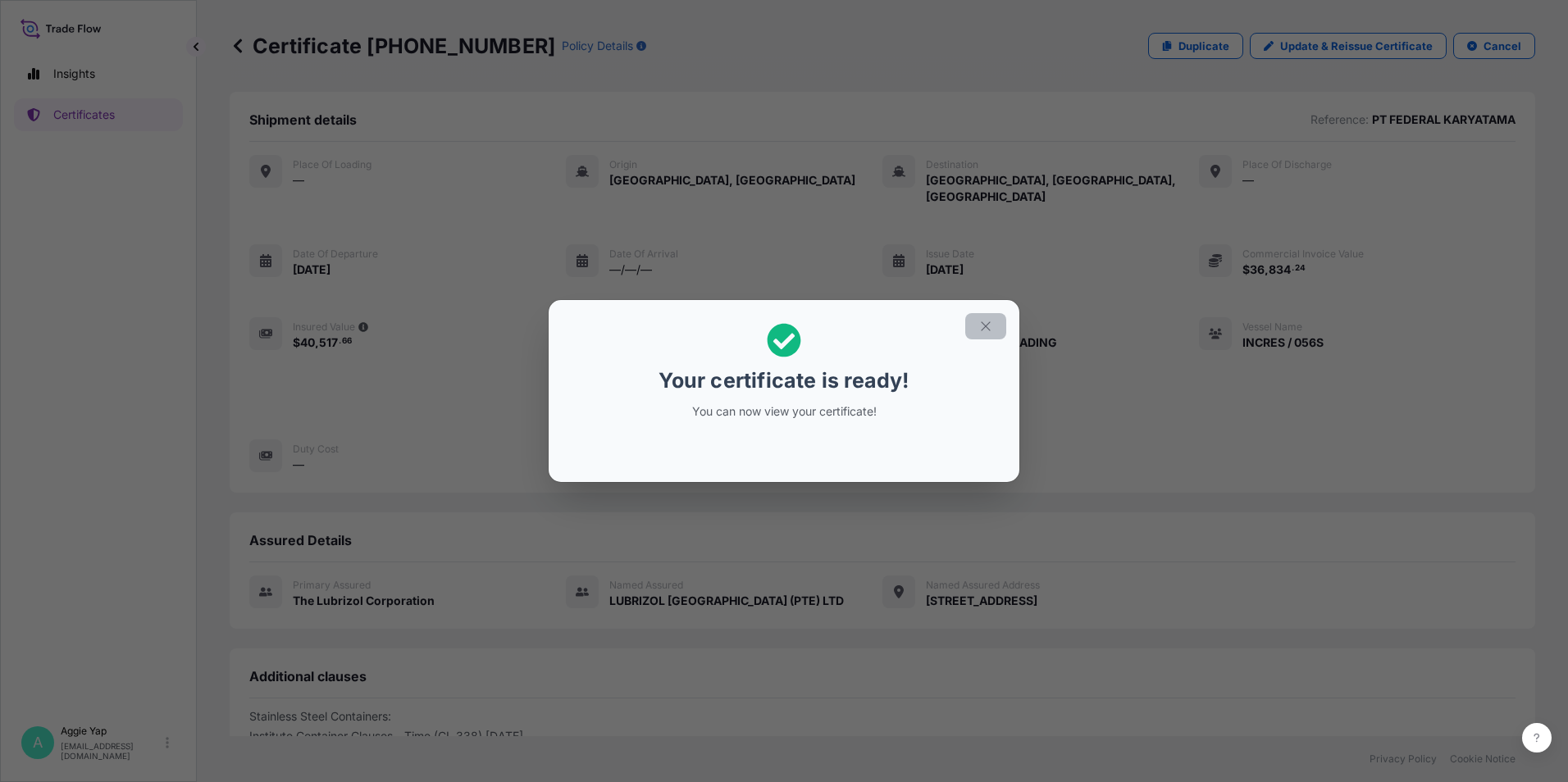
click at [986, 324] on icon "button" at bounding box center [985, 326] width 15 height 15
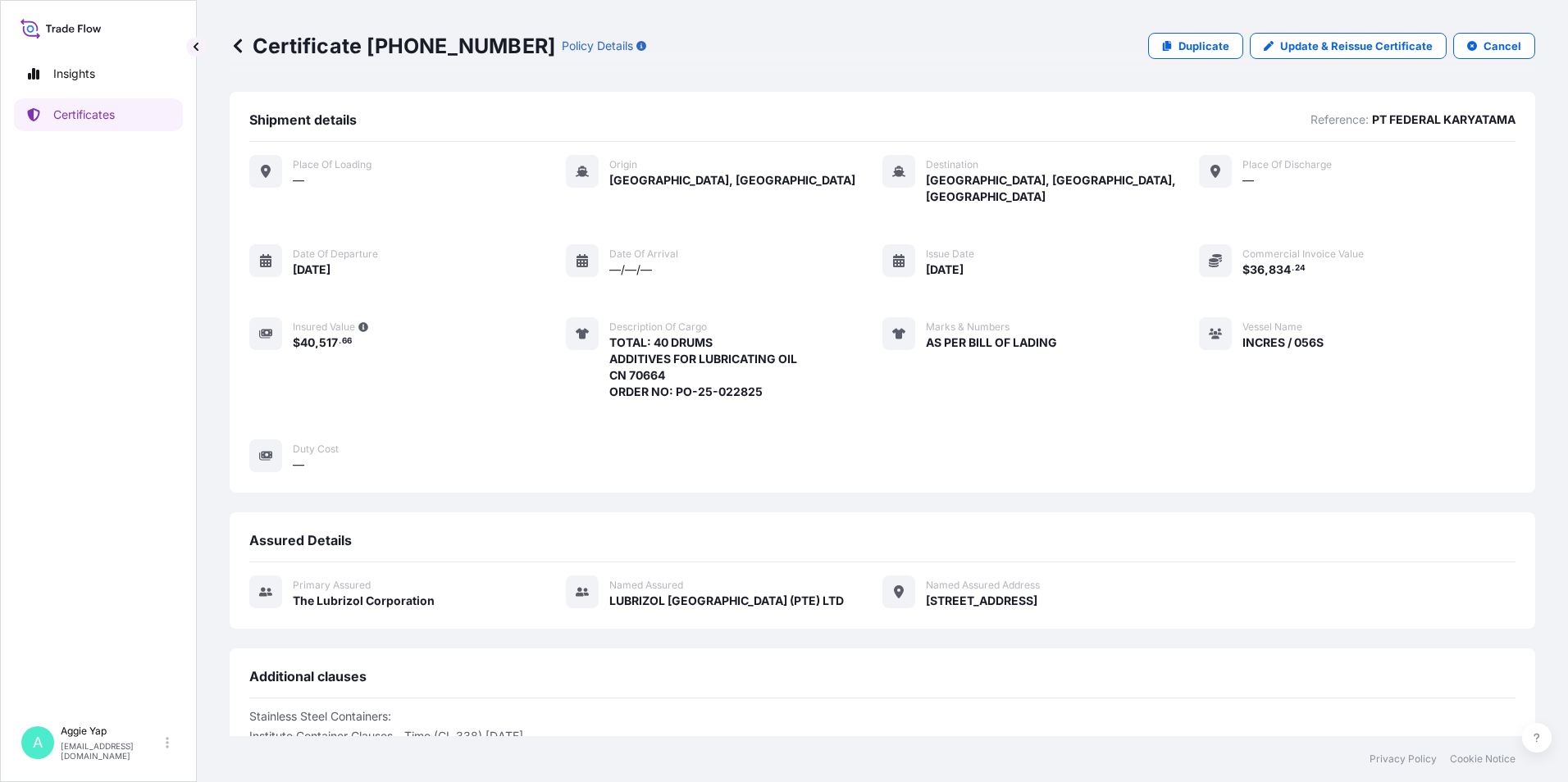
scroll to position [201, 0]
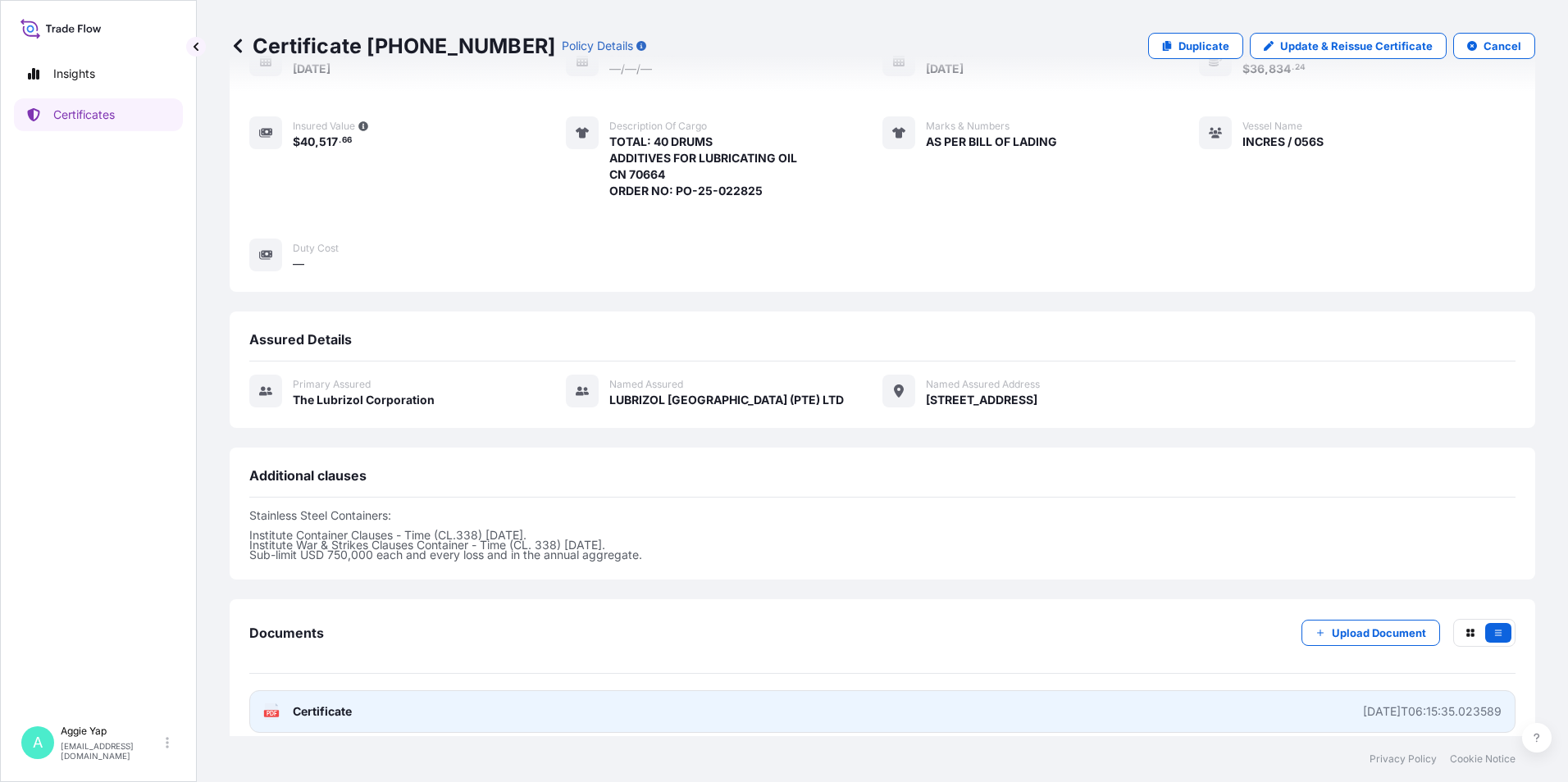
click at [412, 707] on link "PDF Certificate [DATE]T06:15:35.023589" at bounding box center [882, 712] width 1266 height 43
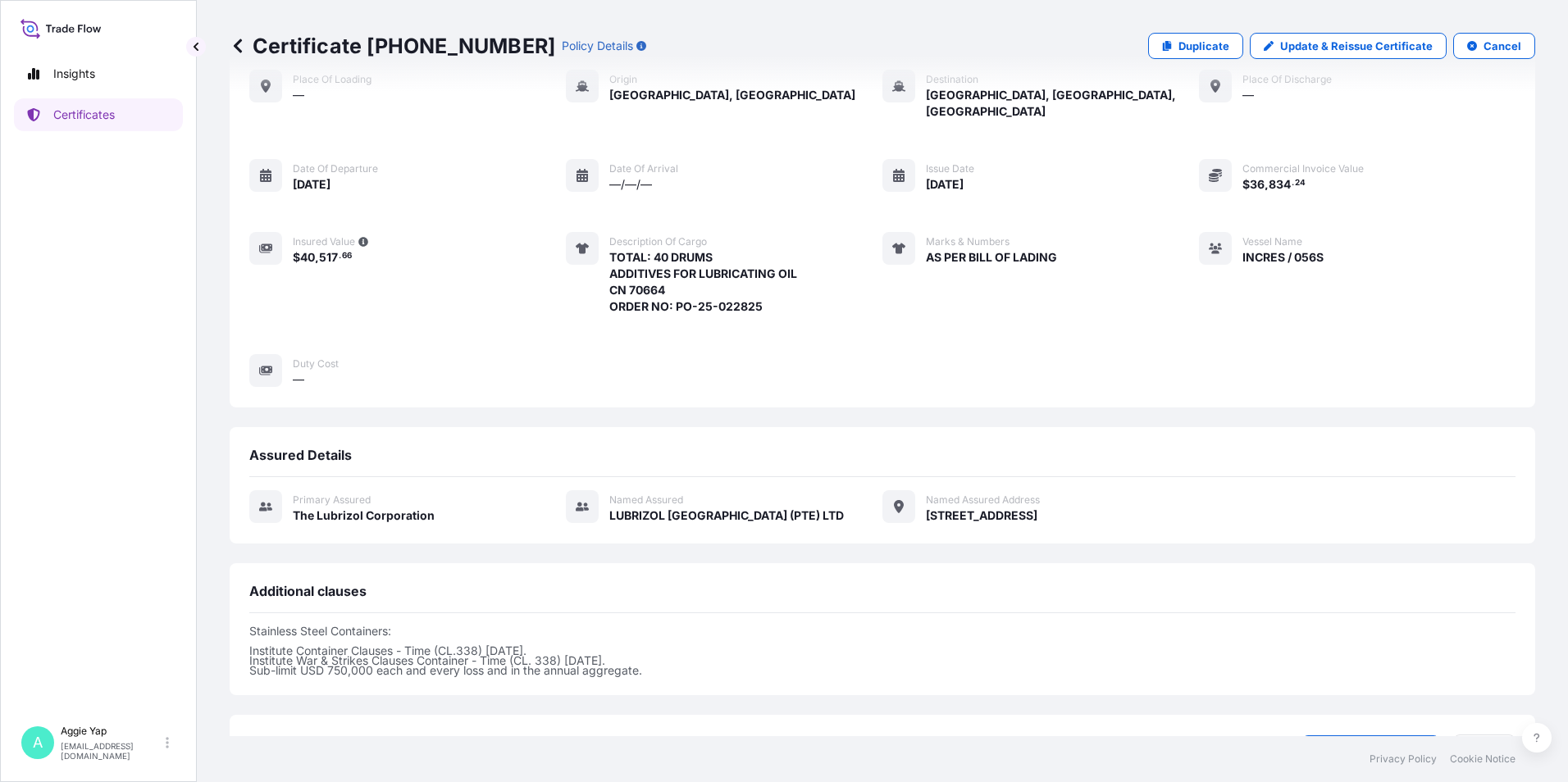
scroll to position [0, 0]
